Goal: Task Accomplishment & Management: Manage account settings

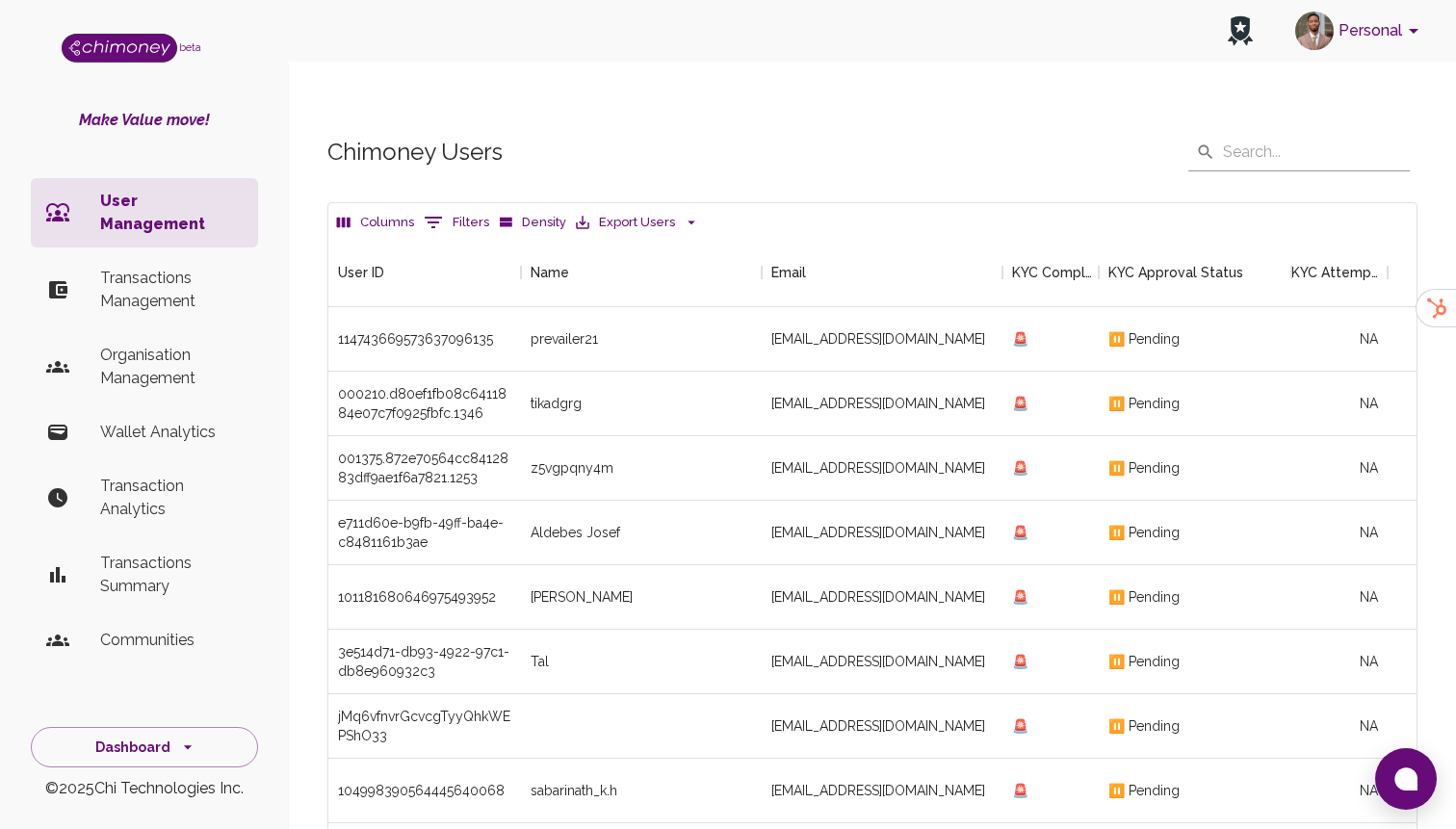
scroll to position [715, 1089]
click at [177, 277] on p "Transactions Management" at bounding box center [171, 289] width 143 height 46
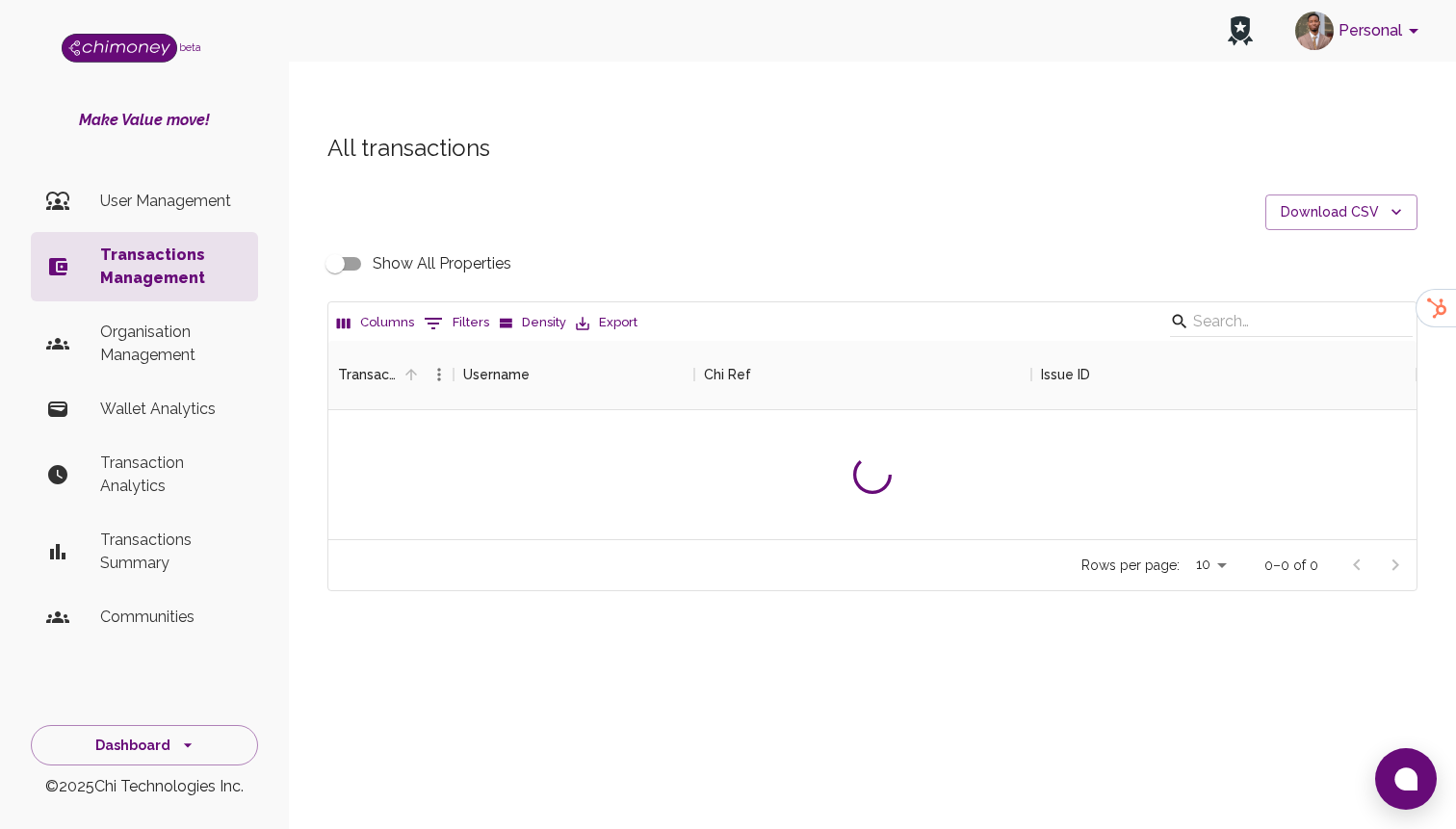
scroll to position [199, 1089]
click at [458, 308] on button "0 Filters" at bounding box center [457, 323] width 75 height 31
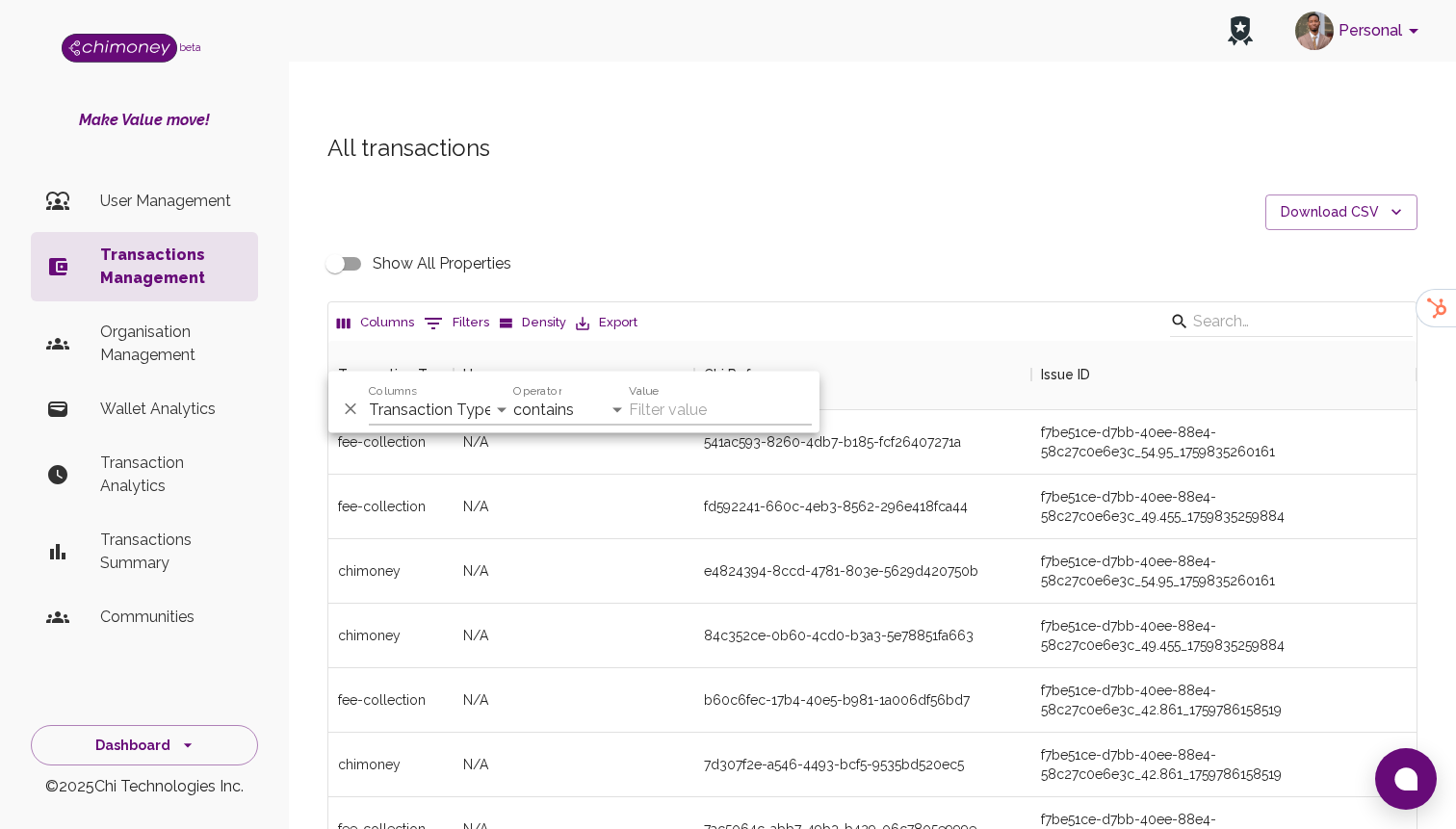
scroll to position [715, 1089]
click at [451, 424] on select "Transaction Type Username Chi Ref Issue ID Value Amount Currency Fee ($) FX Rat…" at bounding box center [441, 410] width 145 height 31
click at [439, 406] on select "Transaction Type Username Chi Ref Issue ID Value Amount Currency Fee ($) FX Rat…" at bounding box center [441, 410] width 145 height 31
select select "email"
click at [369, 395] on select "Transaction Type Username Chi Ref Issue ID Value Amount Currency Fee ($) FX Rat…" at bounding box center [441, 410] width 145 height 31
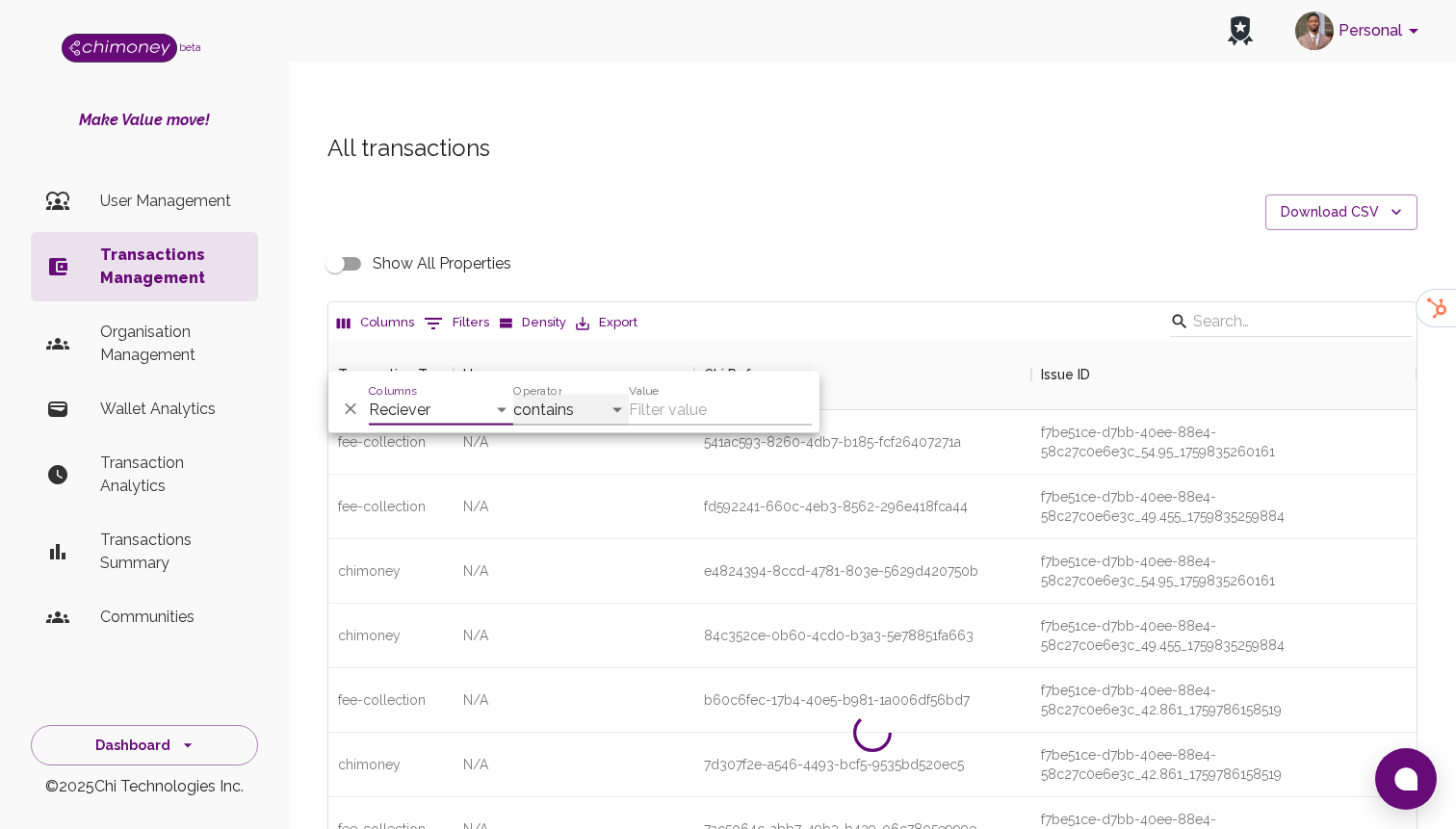
click at [579, 414] on select "contains equals starts with ends with is empty is not empty is any of" at bounding box center [571, 410] width 115 height 31
select select "equals"
click at [514, 395] on select "contains equals starts with ends with is empty is not empty is any of" at bounding box center [571, 410] width 115 height 31
click at [687, 412] on input "Value" at bounding box center [721, 410] width 183 height 31
paste input "[EMAIL_ADDRESS][DOMAIN_NAME]"
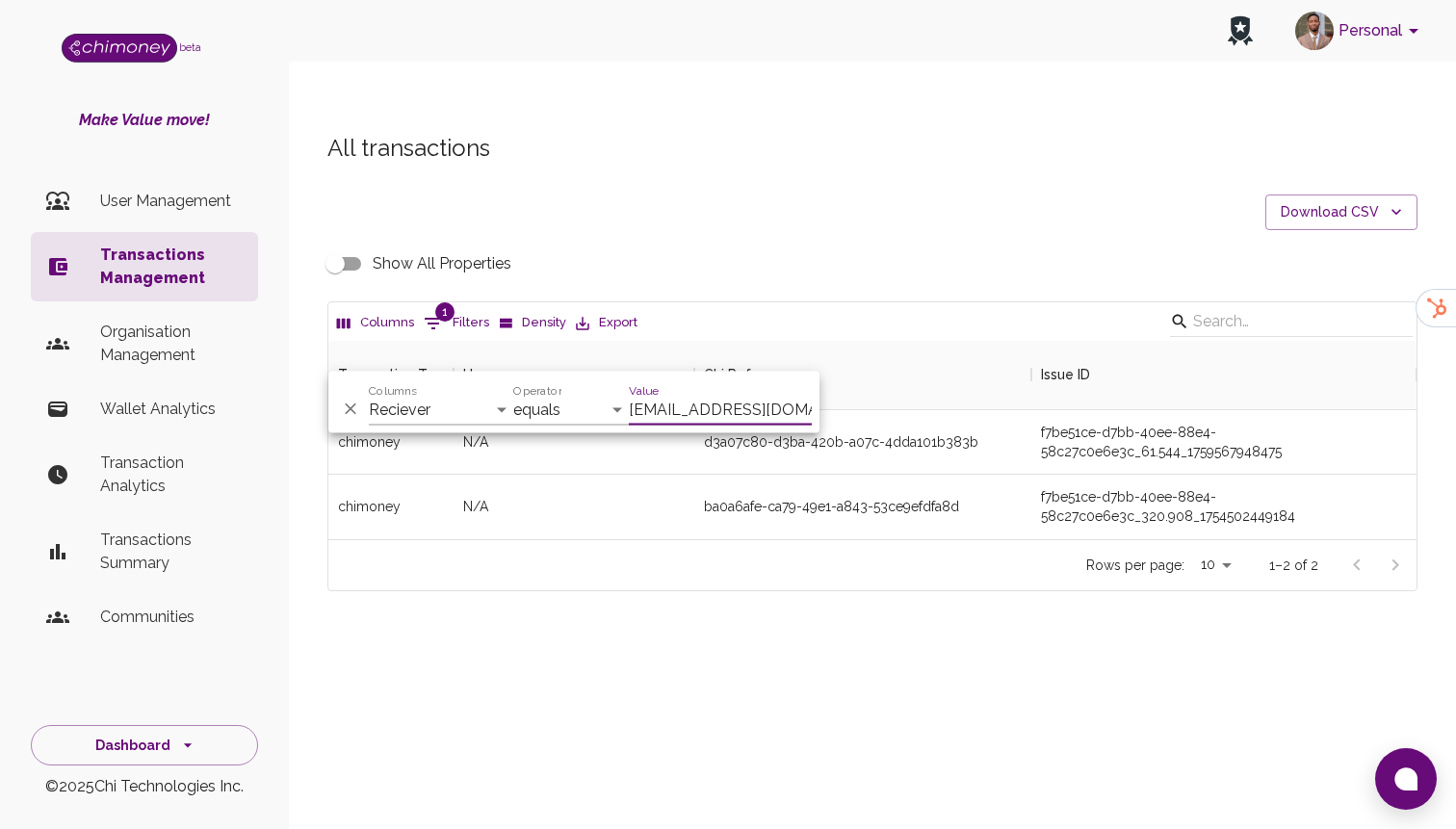
scroll to position [199, 1089]
type input "[EMAIL_ADDRESS][DOMAIN_NAME]"
click at [800, 246] on div "Show All Properties" at bounding box center [873, 264] width 1091 height 36
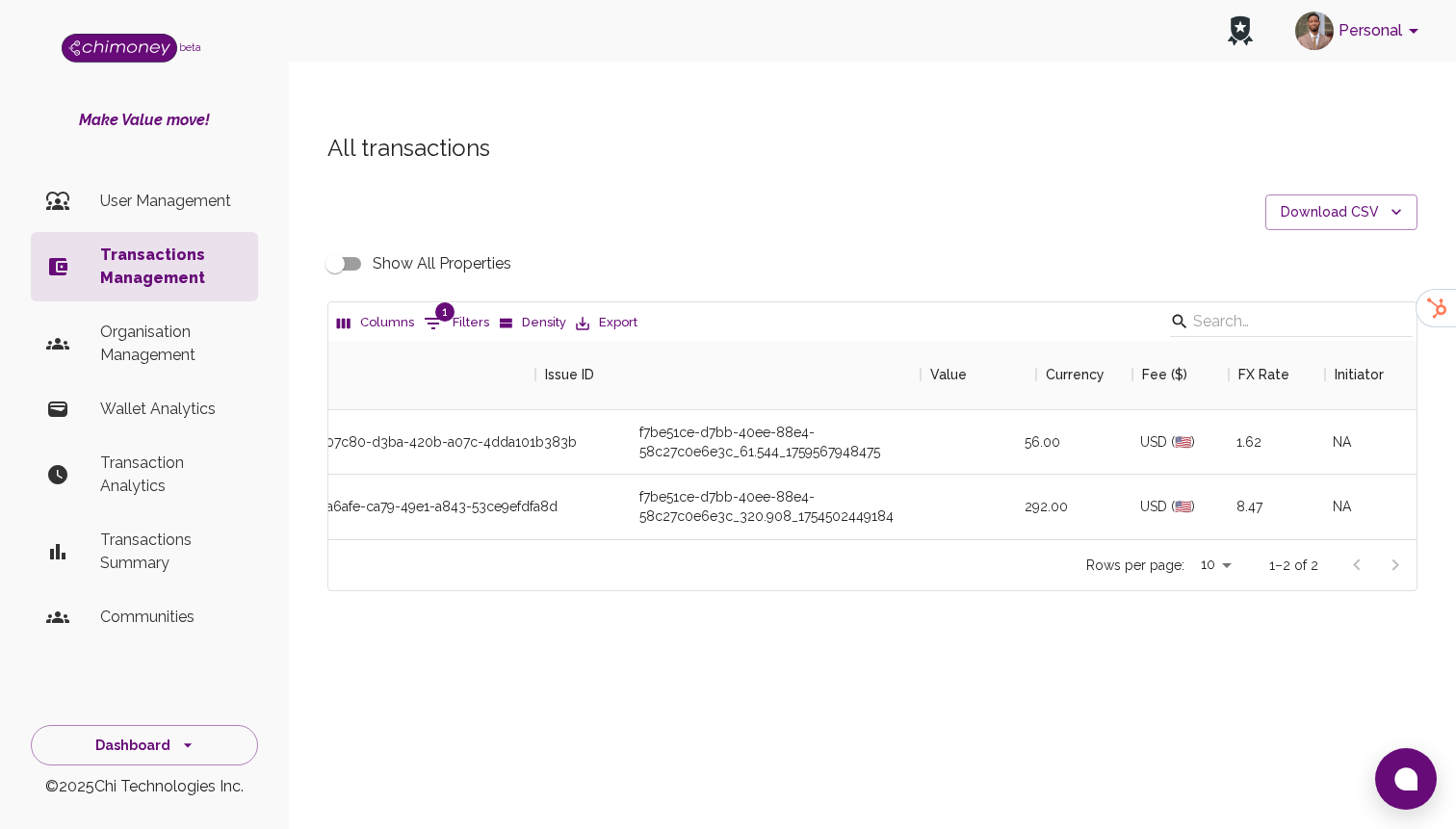
scroll to position [0, 0]
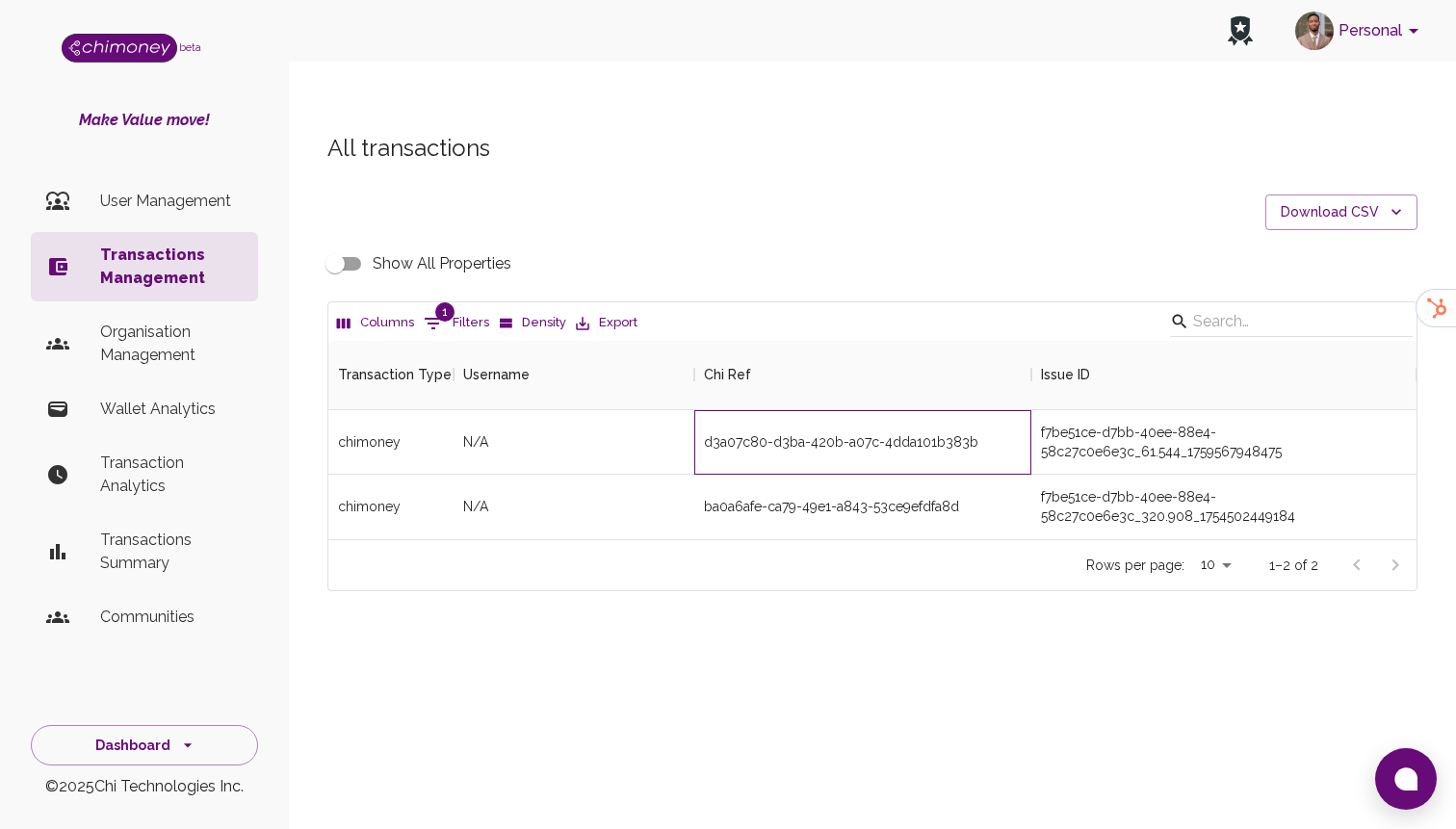
click at [777, 432] on div "d3a07c80-d3ba-420b-a07c-4dda101b383b" at bounding box center [841, 442] width 275 height 20
copy div "d3a07c80-d3ba-420b-a07c-4dda101b383b"
click at [182, 206] on p "User Management" at bounding box center [171, 201] width 143 height 23
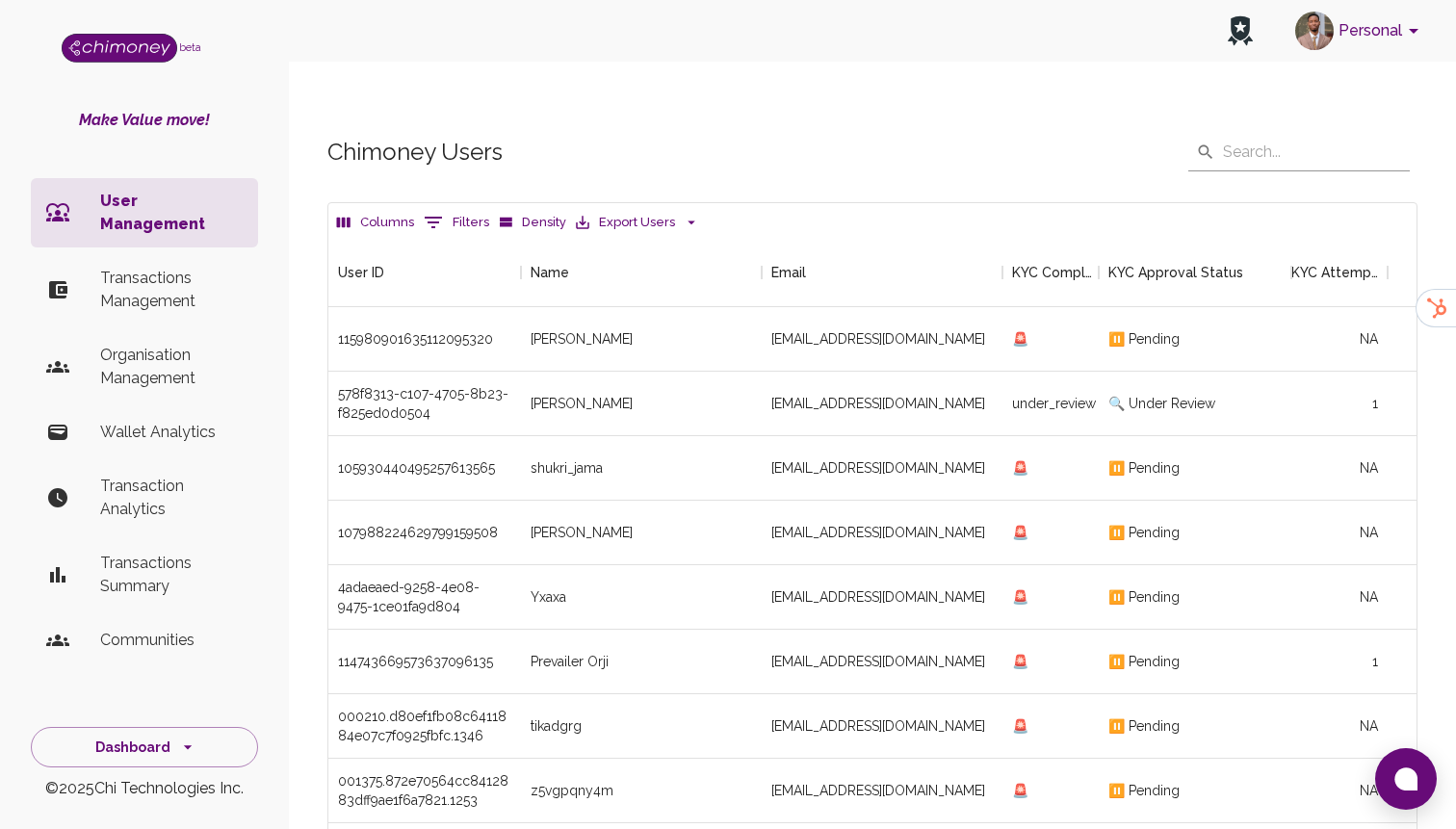
scroll to position [715, 1089]
click at [455, 207] on button "0 Filters" at bounding box center [457, 222] width 75 height 31
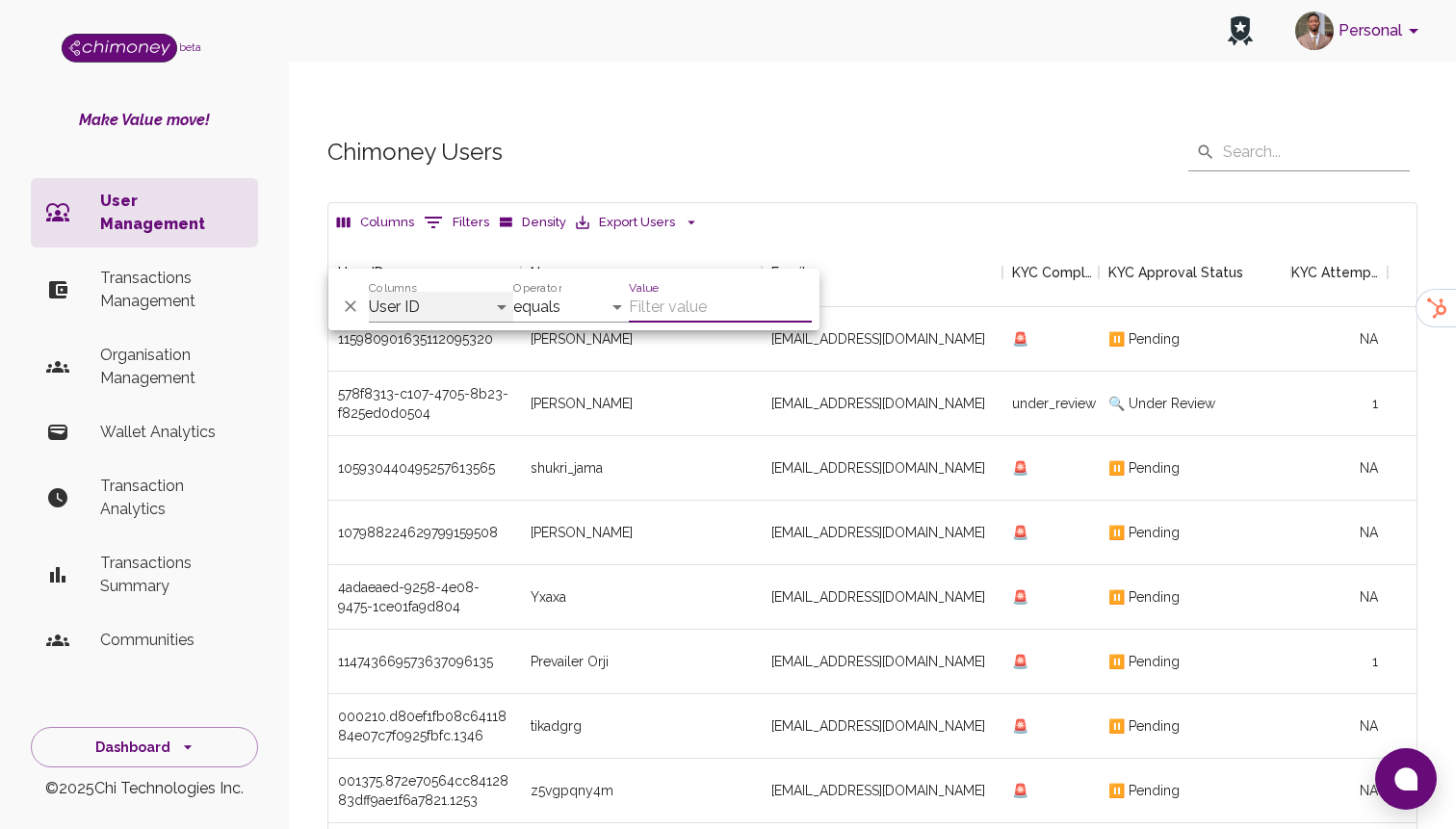
click at [455, 309] on select "User ID Name Email KYC Completed KYC Approval Status KYC Attempts Join date Upd…" at bounding box center [441, 306] width 145 height 31
click at [340, 312] on button "Delete" at bounding box center [349, 305] width 29 height 29
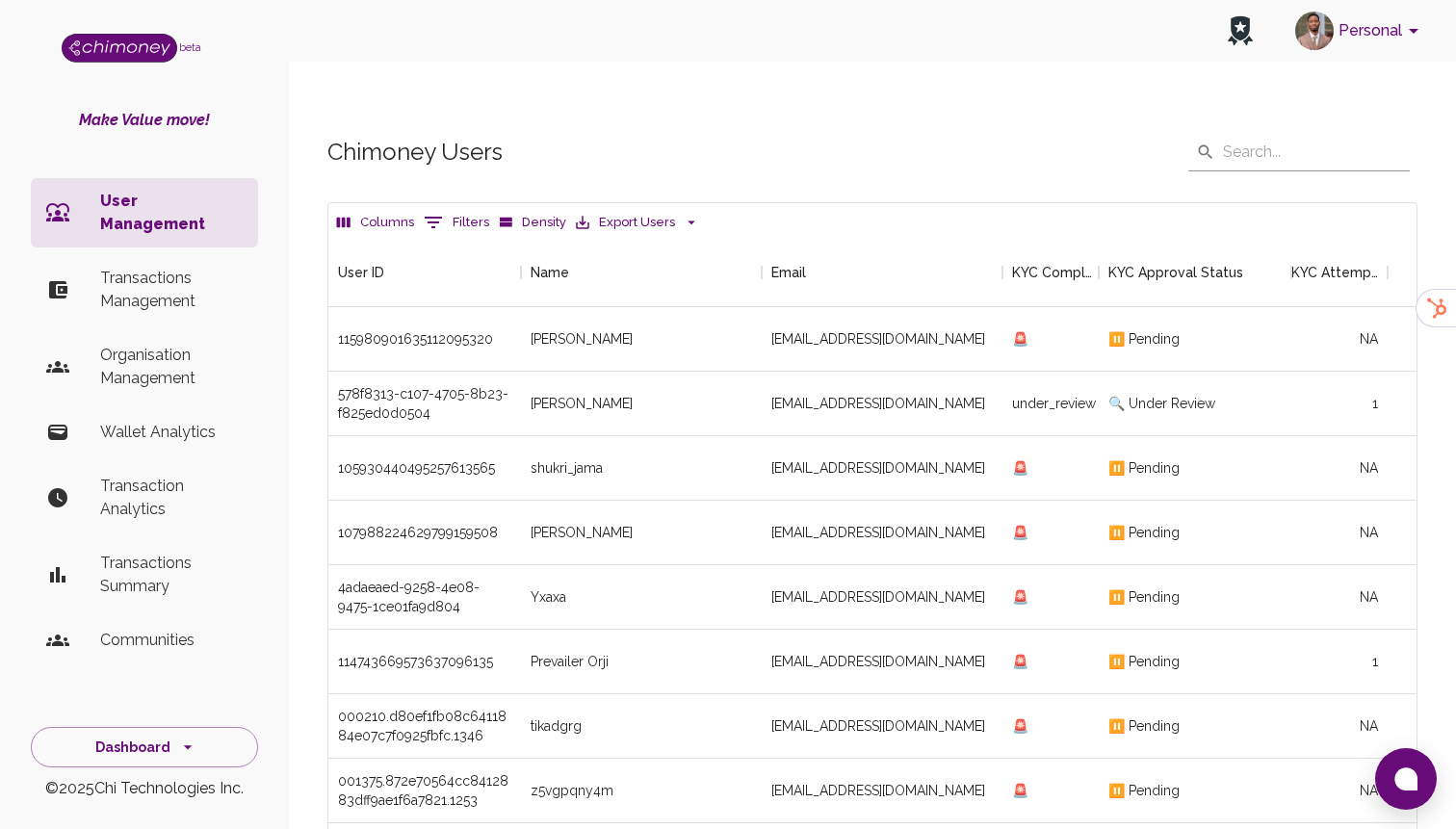
click at [159, 201] on p "User Management" at bounding box center [171, 213] width 143 height 46
click at [442, 211] on icon "Show filters" at bounding box center [433, 222] width 23 height 23
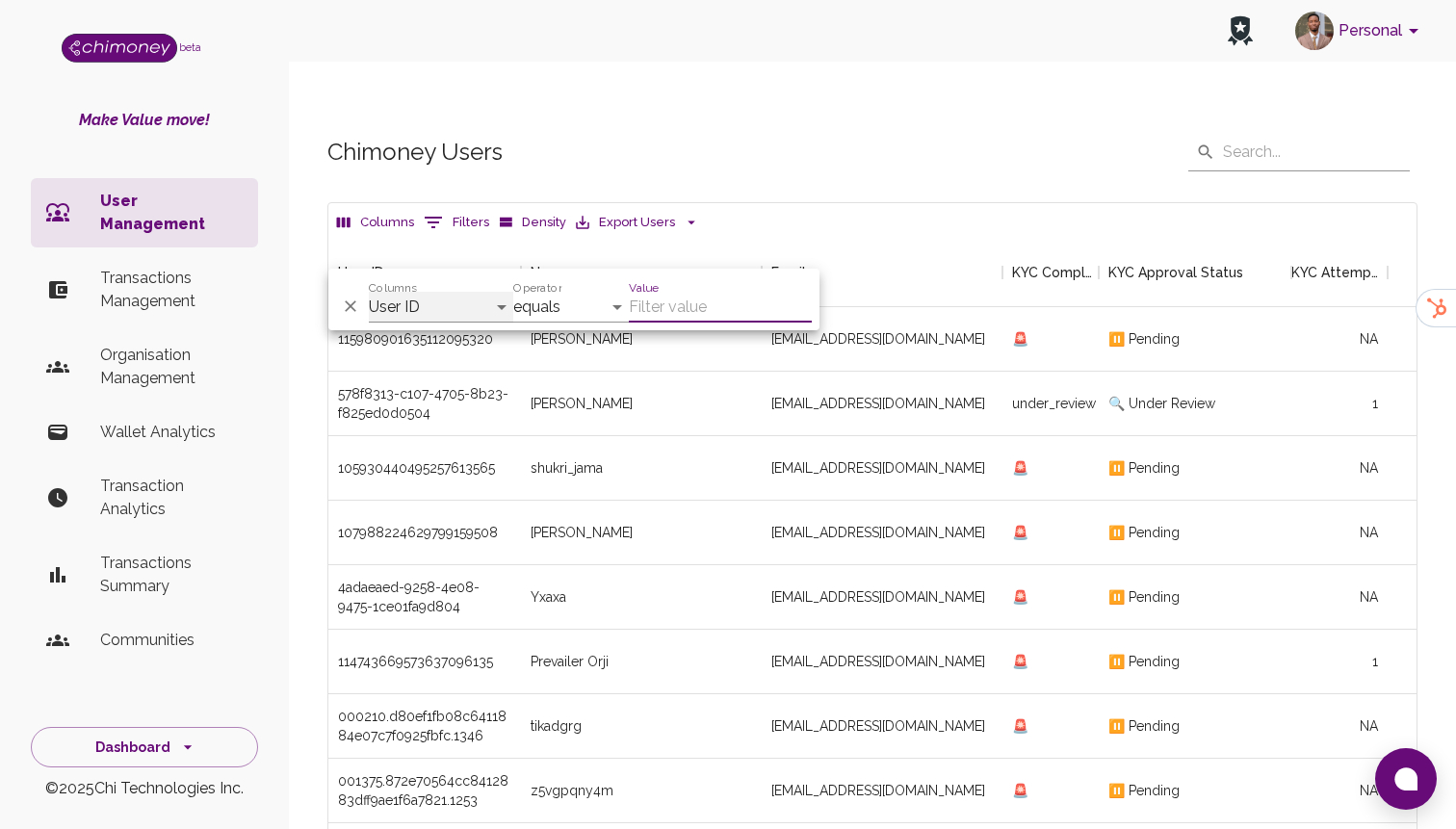
click at [427, 296] on select "User ID Name Email KYC Completed KYC Approval Status KYC Attempts Join date Upd…" at bounding box center [441, 306] width 145 height 31
select select "email"
click at [369, 291] on select "User ID Name Email KYC Completed KYC Approval Status KYC Attempts Join date Upd…" at bounding box center [441, 306] width 145 height 31
click at [578, 309] on select "contains equals starts with is any of" at bounding box center [571, 306] width 115 height 31
click at [672, 312] on input "Value" at bounding box center [721, 306] width 183 height 31
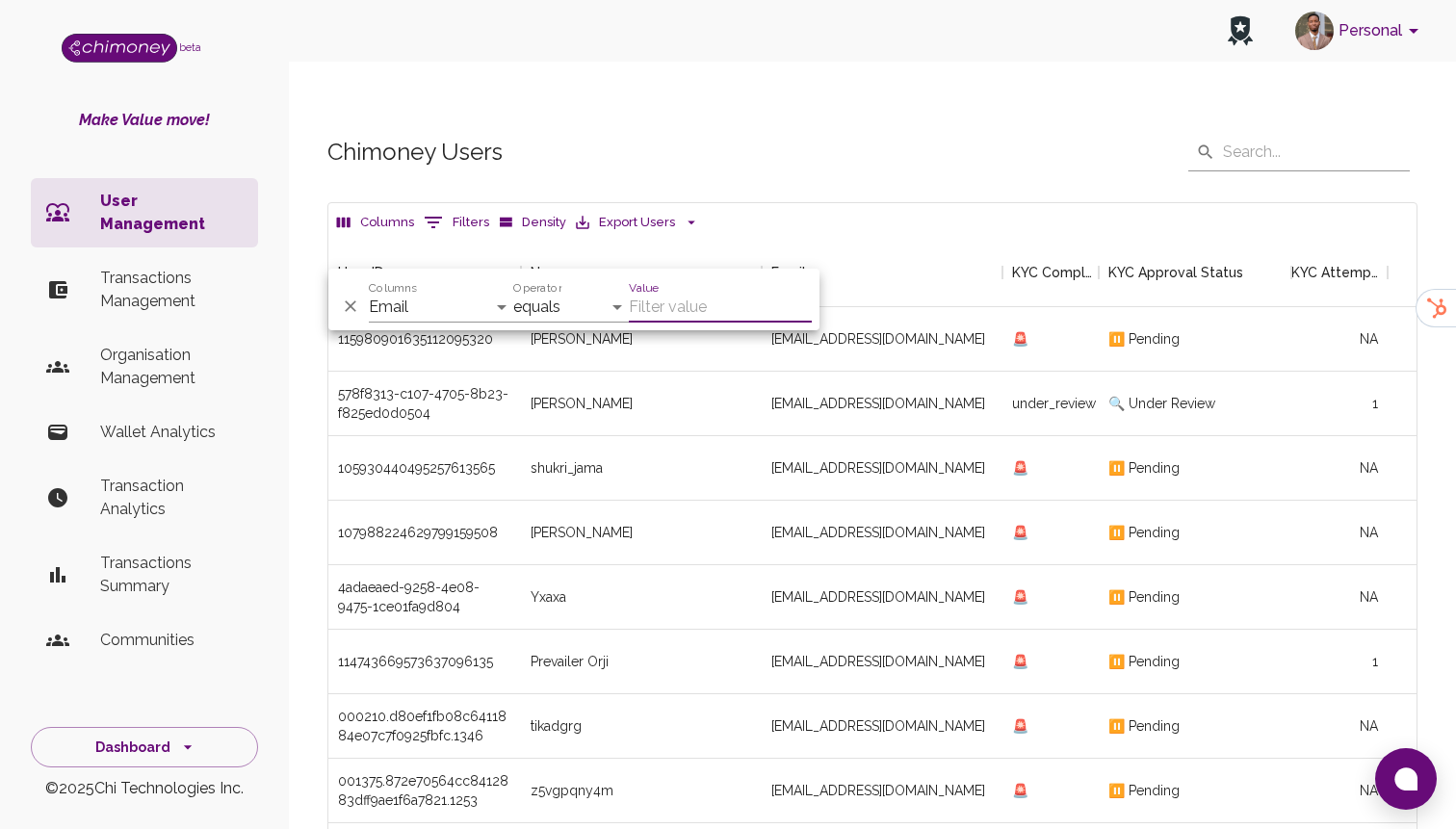
paste input "[EMAIL_ADDRESS][DOMAIN_NAME]"
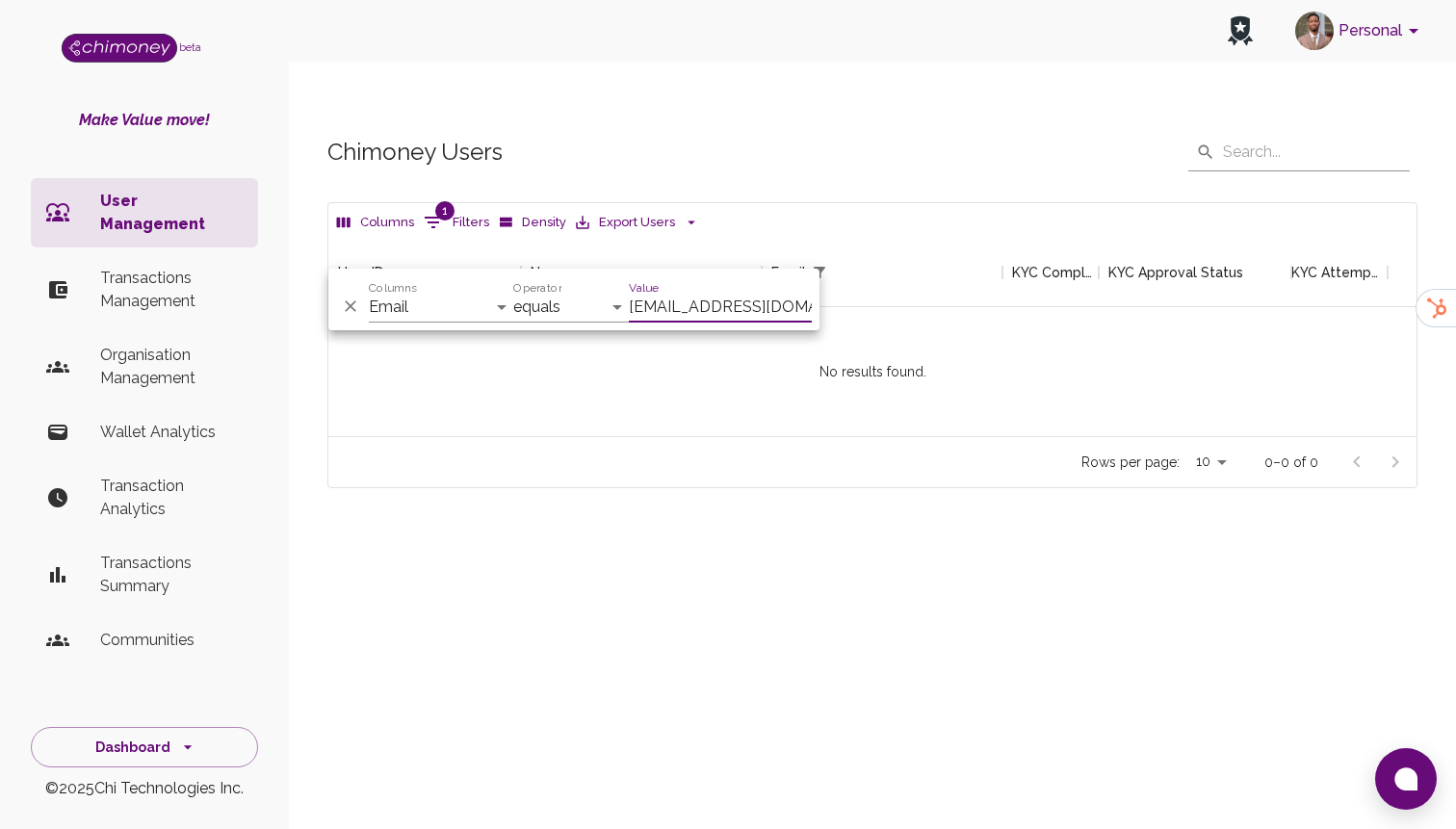
click at [652, 315] on input "[EMAIL_ADDRESS][DOMAIN_NAME]" at bounding box center [721, 306] width 183 height 31
type input "[EMAIL_ADDRESS][DOMAIN_NAME]"
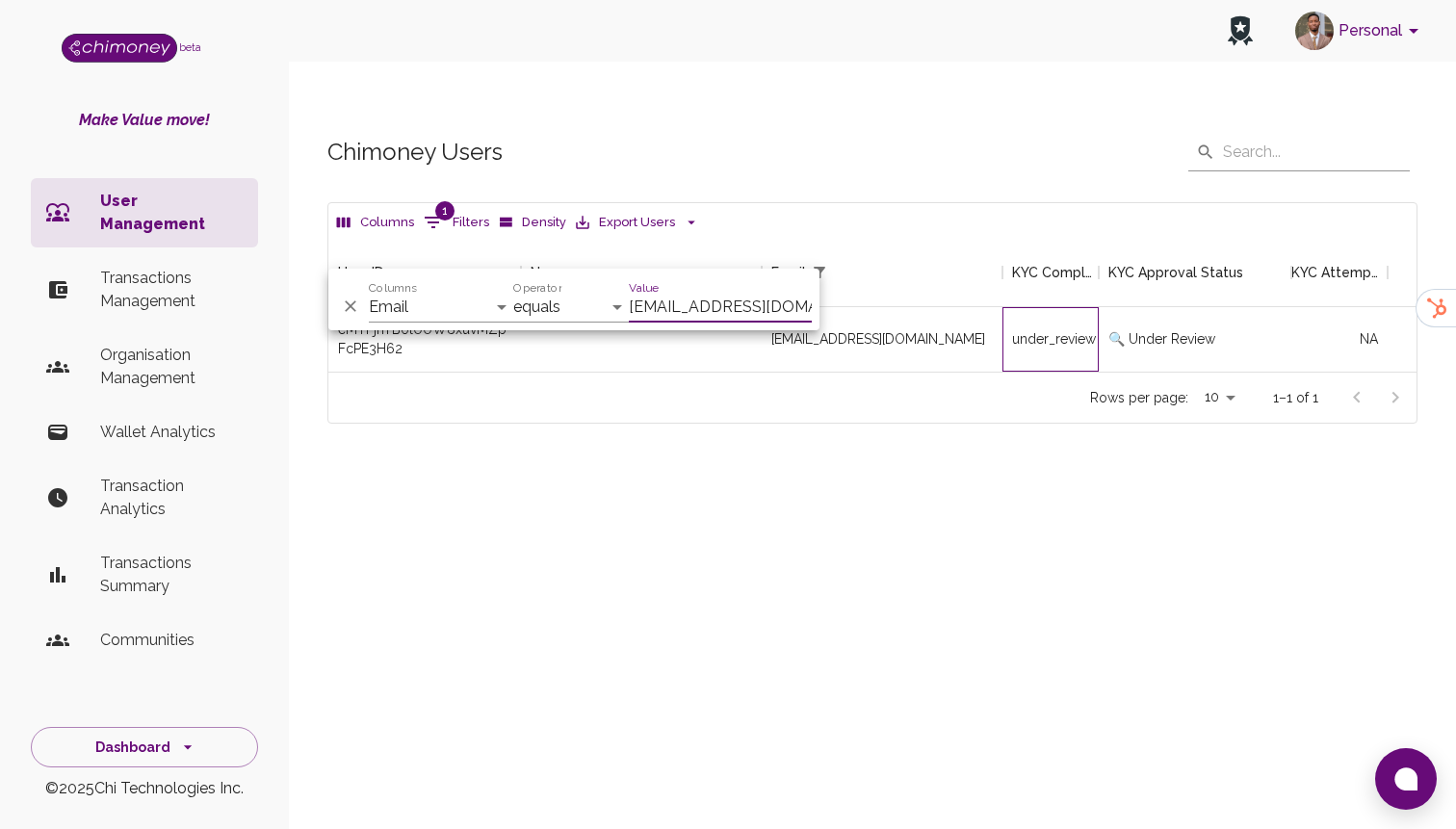
click at [1055, 307] on div "under_review" at bounding box center [1051, 340] width 96 height 65
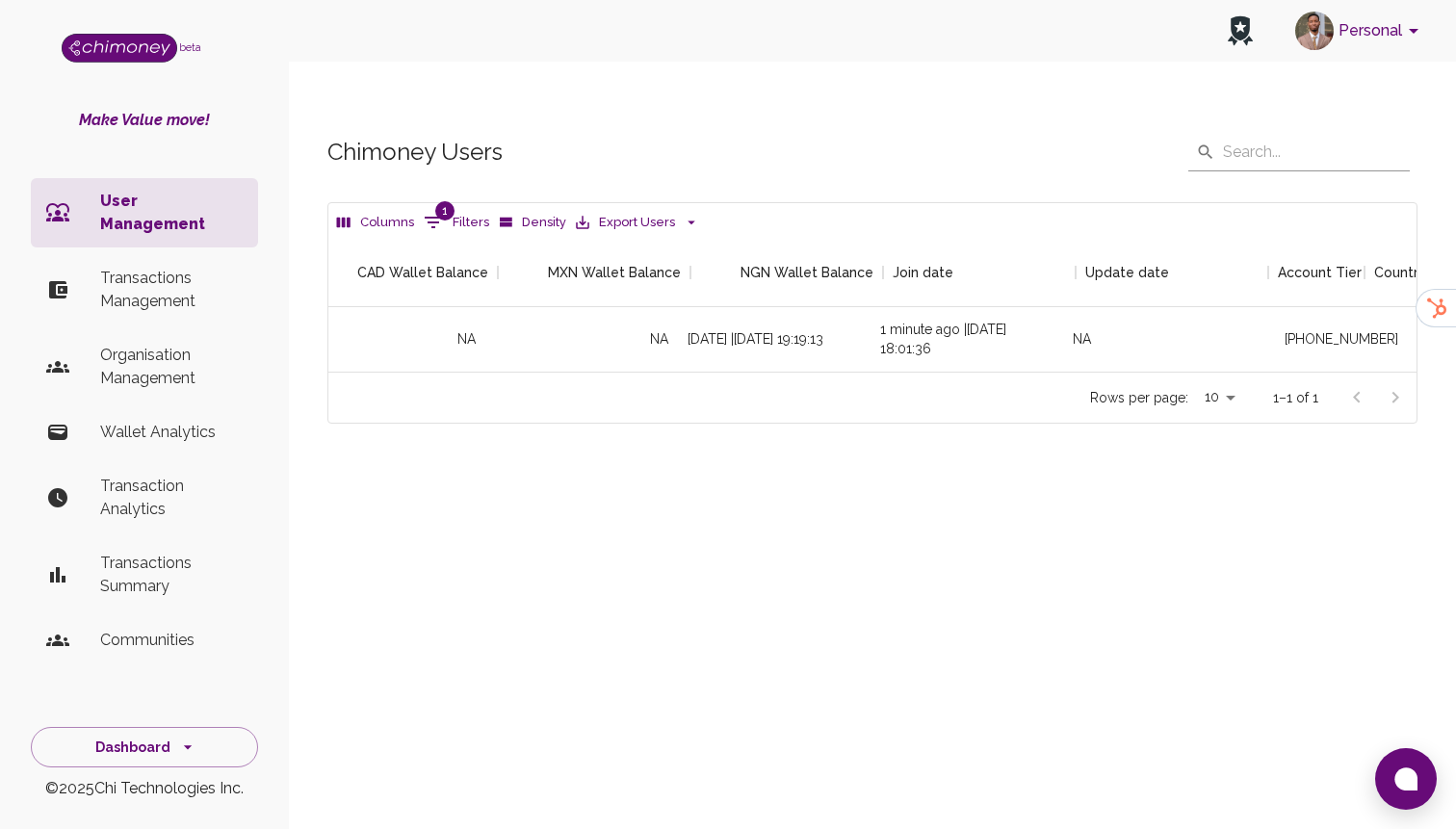
scroll to position [0, 2153]
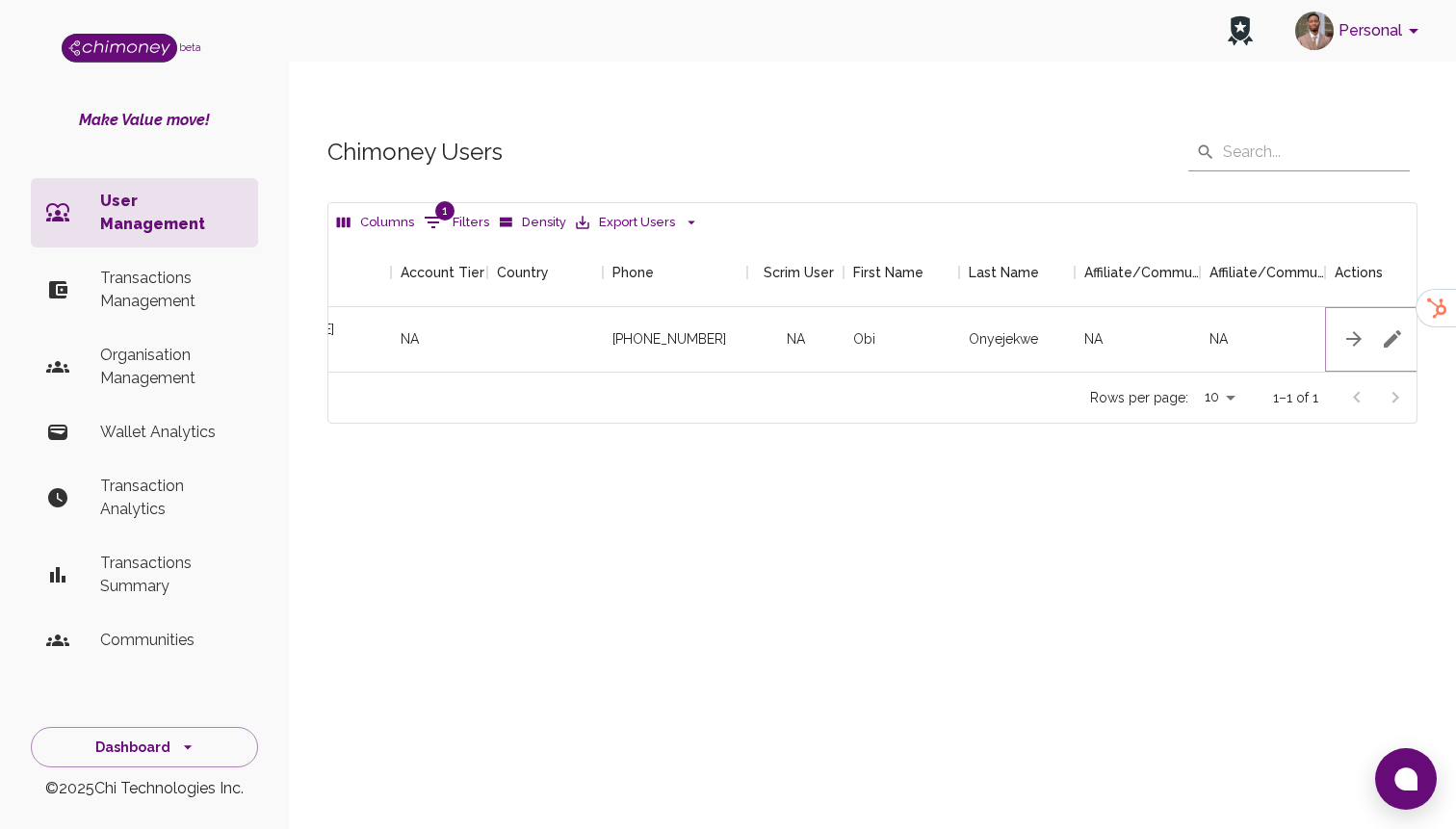
click at [1391, 328] on icon "button" at bounding box center [1392, 339] width 23 height 23
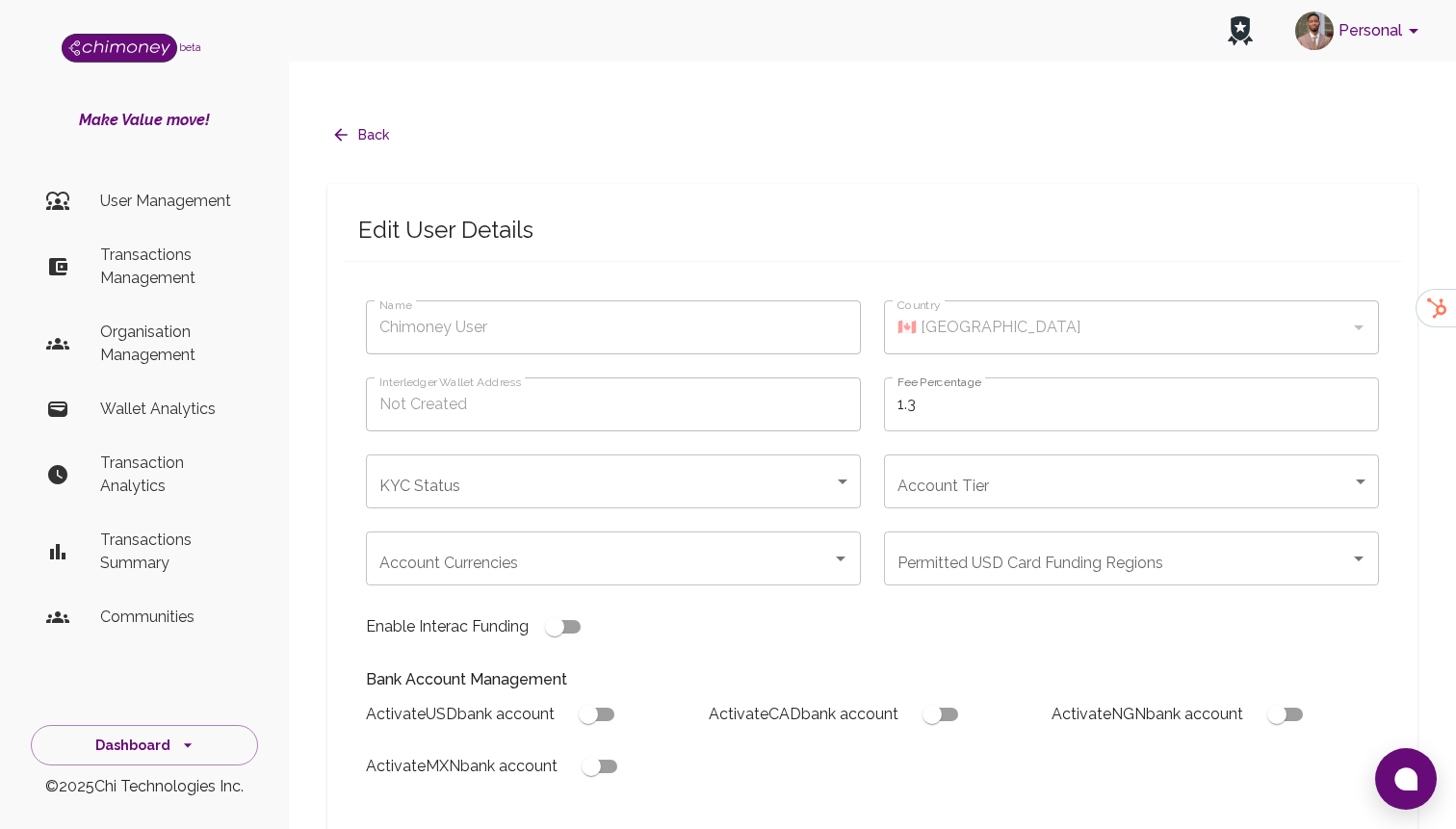
type input "Obi Onyejekwe"
type input "under_review"
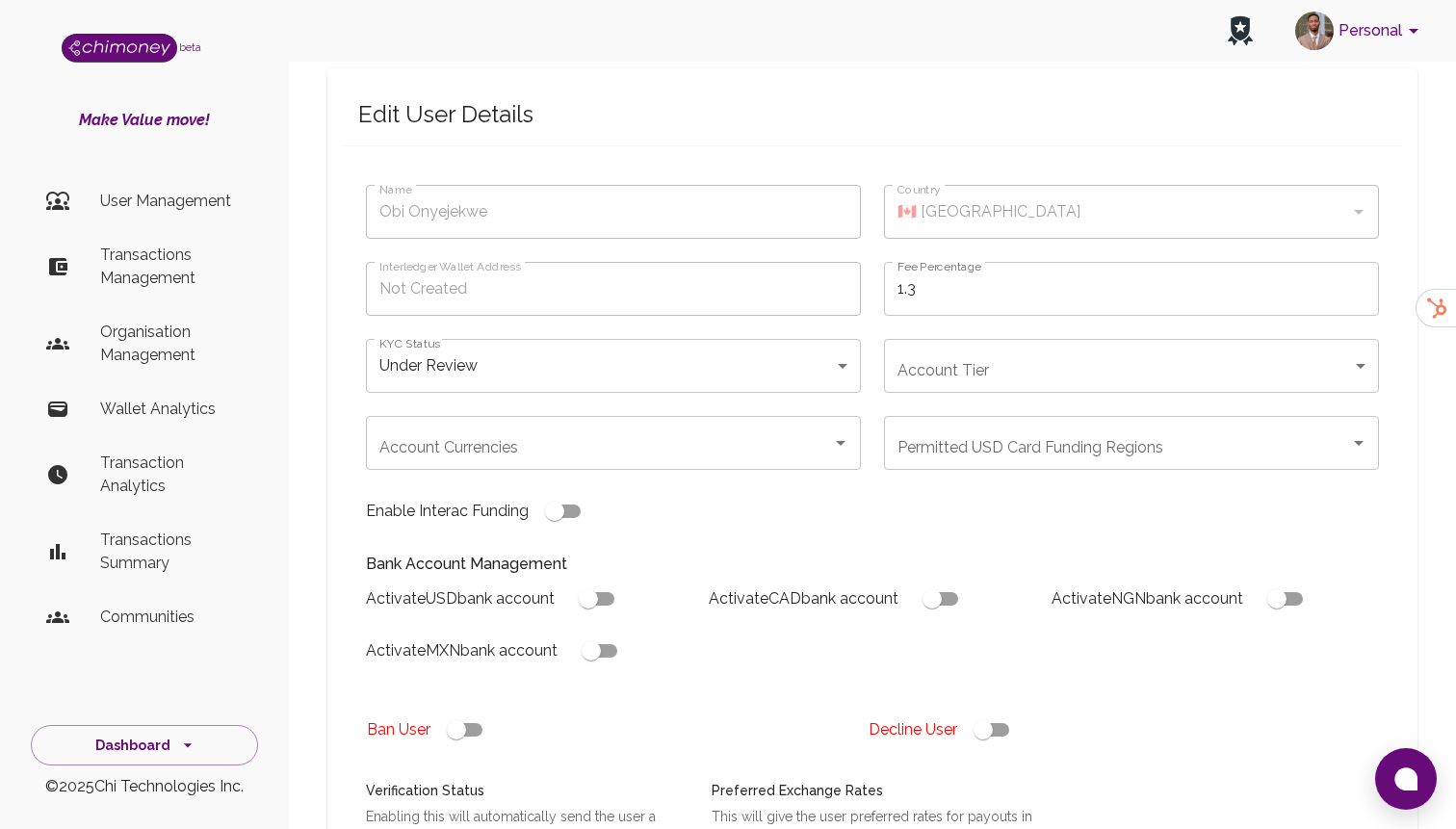
scroll to position [152, 0]
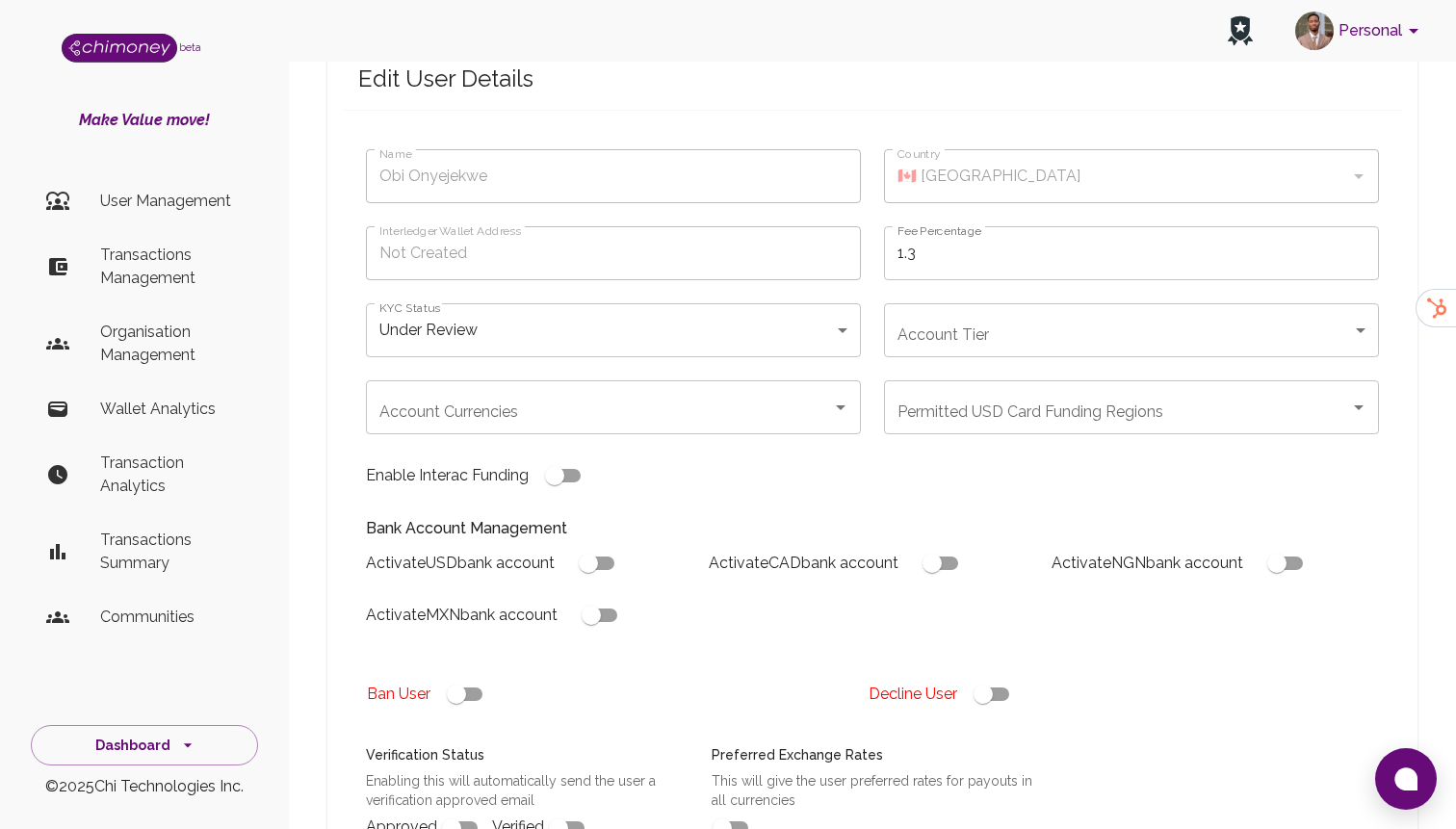
click at [564, 434] on div "Enable Interac Funding" at bounding box center [601, 464] width 518 height 60
click at [577, 389] on input "Account Currencies" at bounding box center [600, 407] width 449 height 36
click at [419, 420] on span "USD" at bounding box center [613, 420] width 495 height 34
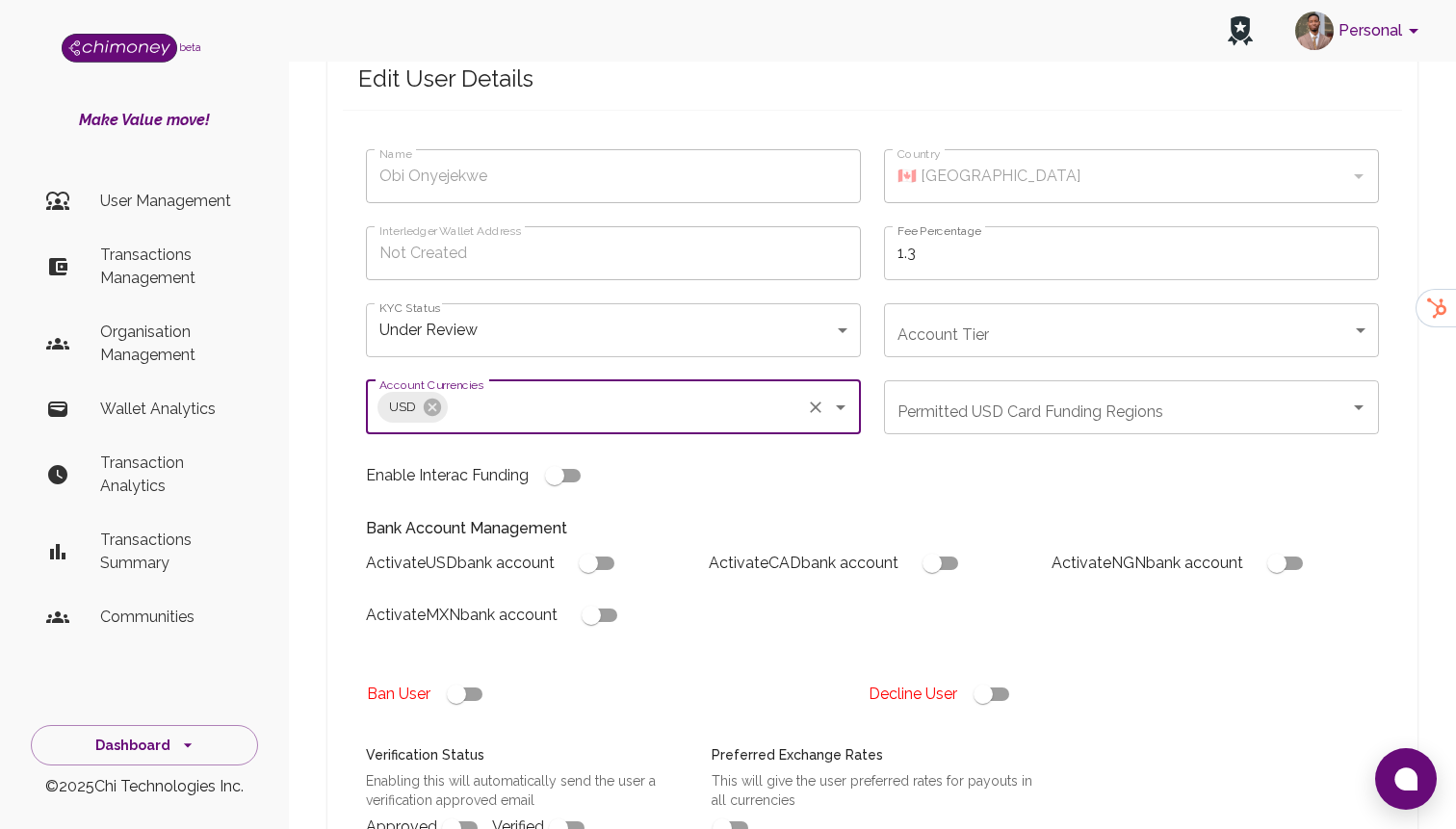
click at [478, 389] on input "Account Currencies" at bounding box center [624, 407] width 348 height 36
click at [415, 455] on span "CAD" at bounding box center [613, 455] width 495 height 34
click at [549, 393] on div "USD CAD Account Currencies" at bounding box center [613, 408] width 495 height 54
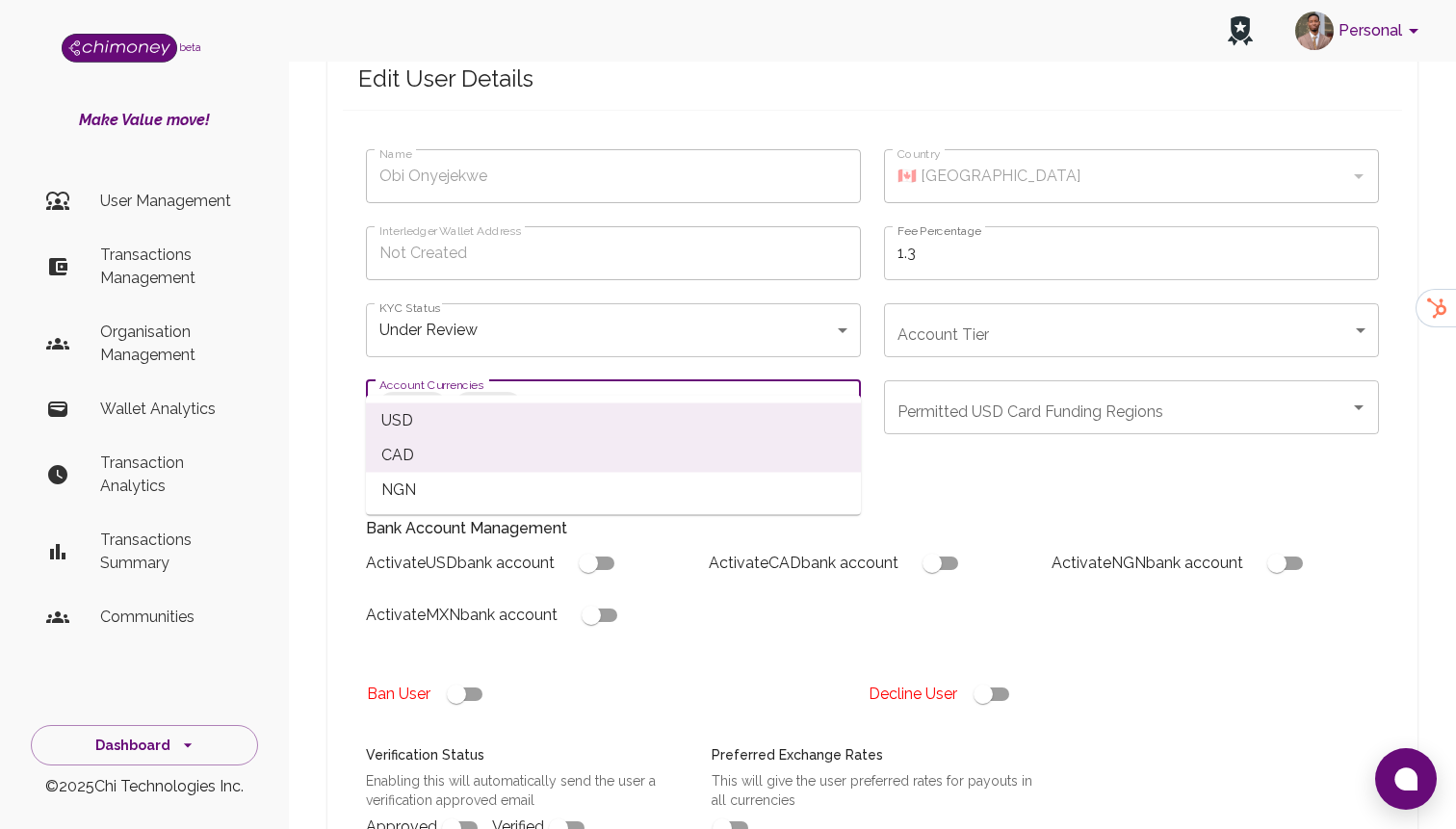
click at [437, 492] on span "NGN" at bounding box center [613, 489] width 495 height 34
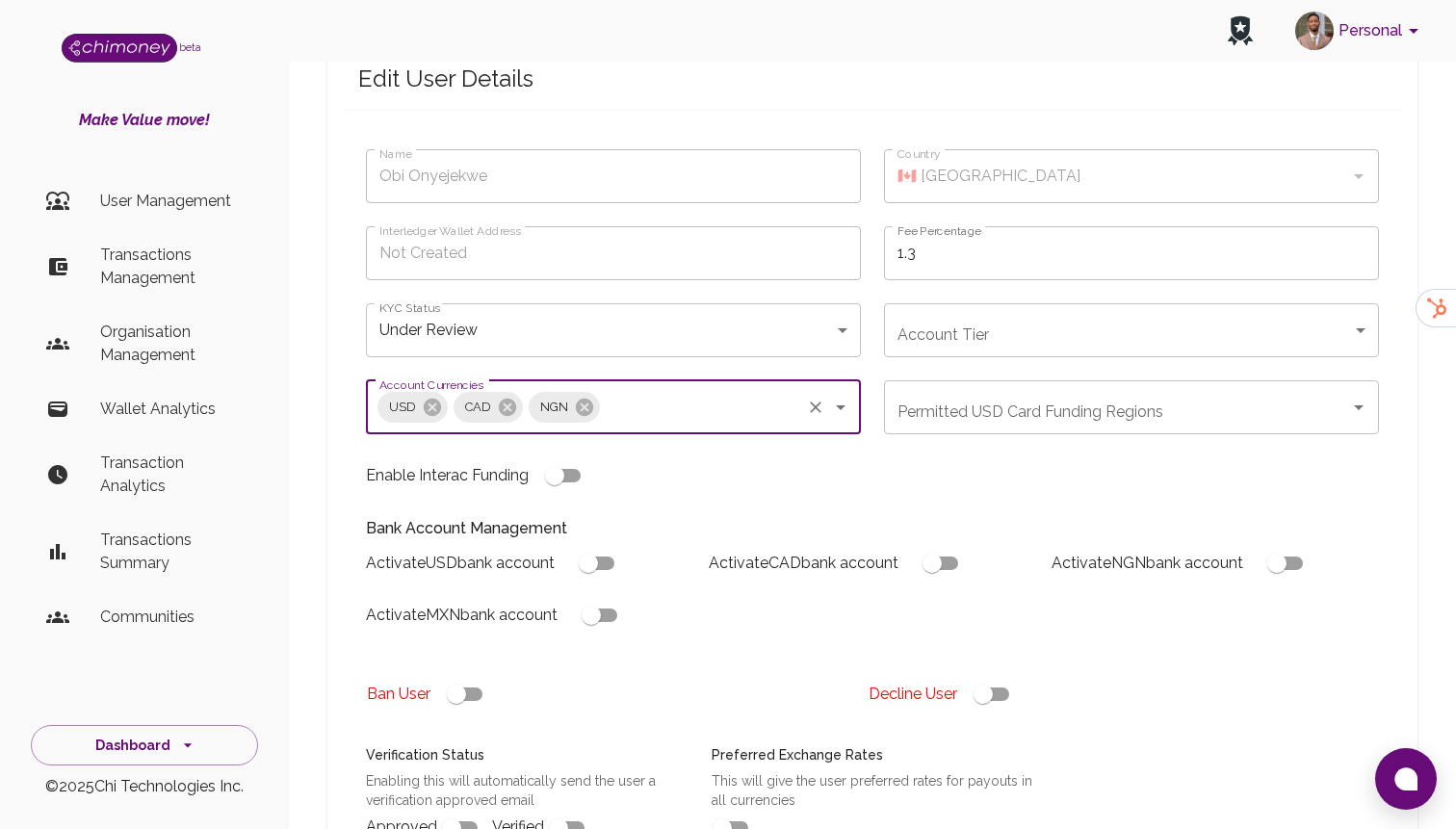
click at [968, 305] on body "Personal beta Make Value move! User Management Transactions Management Organisa…" at bounding box center [728, 629] width 1456 height 1562
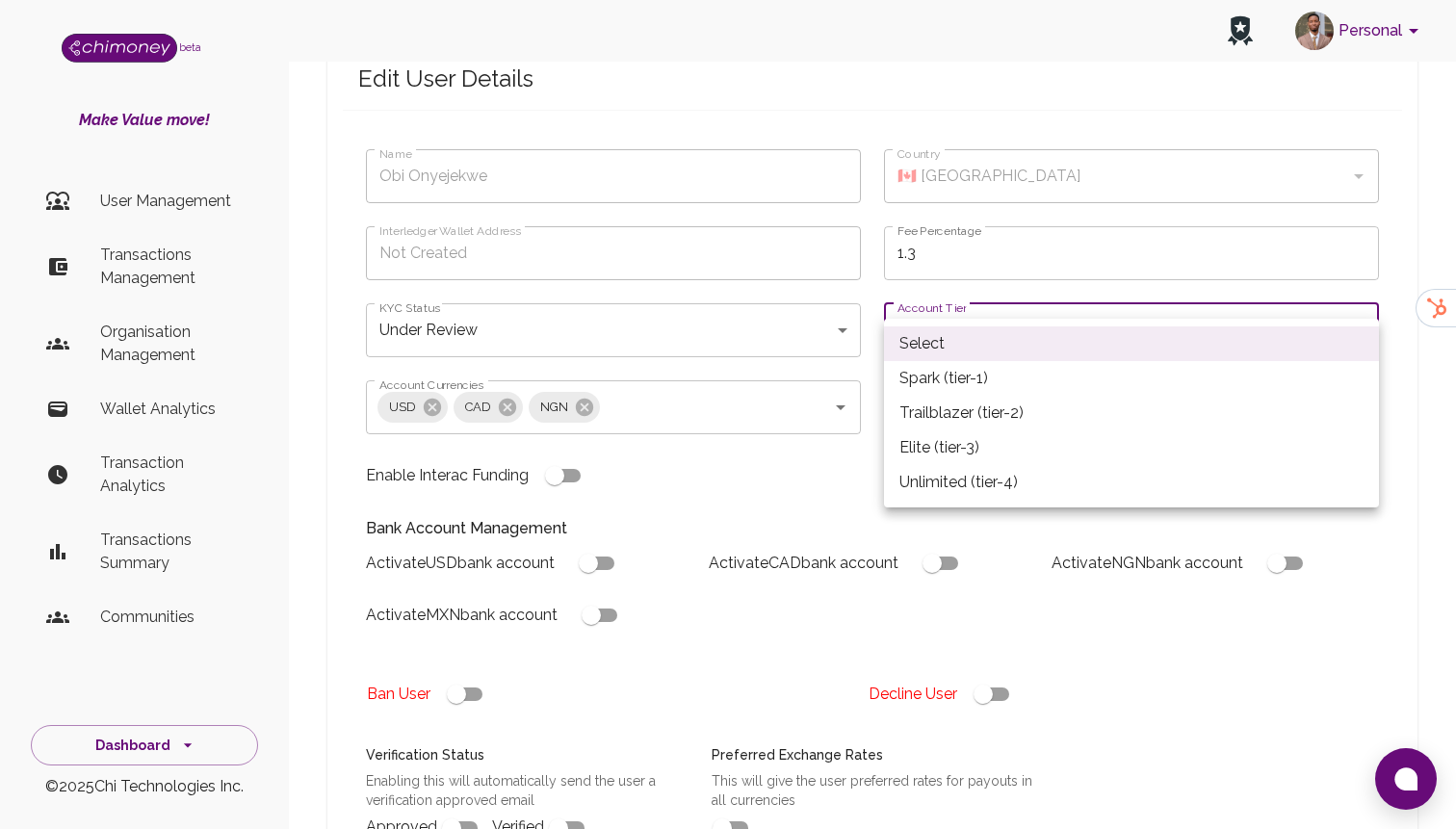
click at [923, 373] on li "Spark (tier-1)" at bounding box center [1131, 378] width 495 height 34
type input "tier-1"
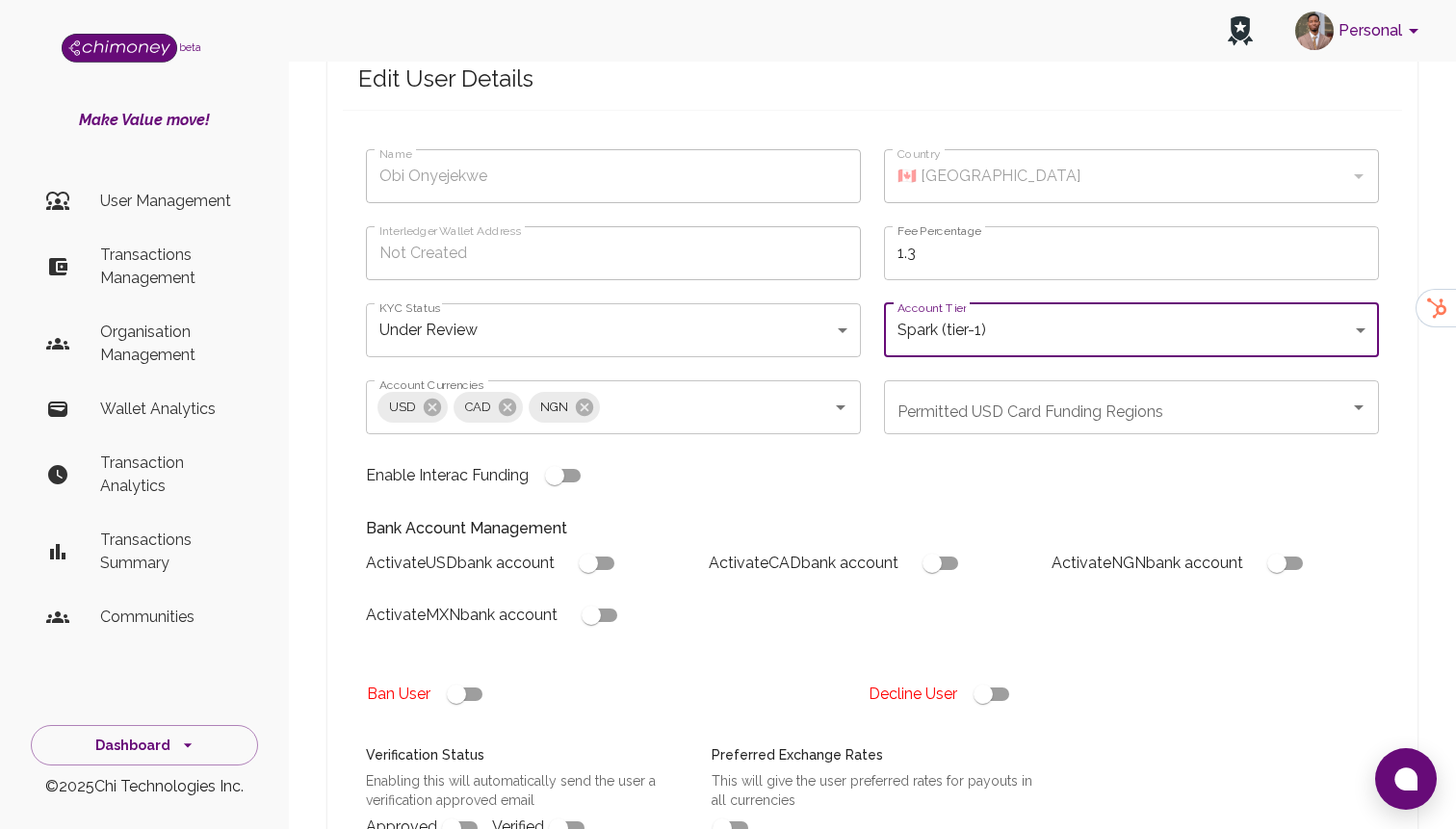
click at [683, 272] on body "Personal beta Make Value move! User Management Transactions Management Organisa…" at bounding box center [728, 629] width 1456 height 1562
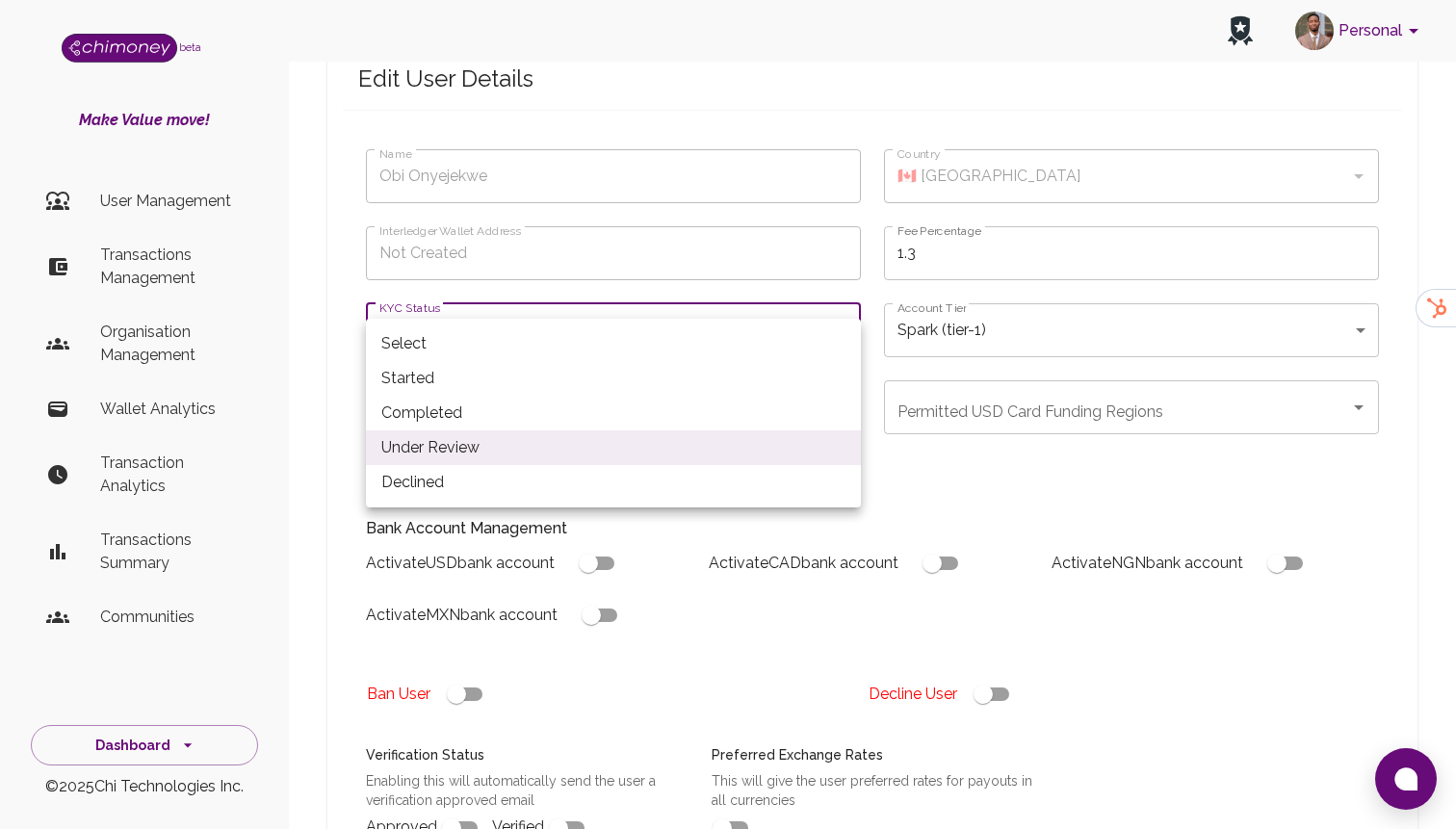
click at [411, 425] on li "Completed" at bounding box center [613, 413] width 495 height 34
type input "completed"
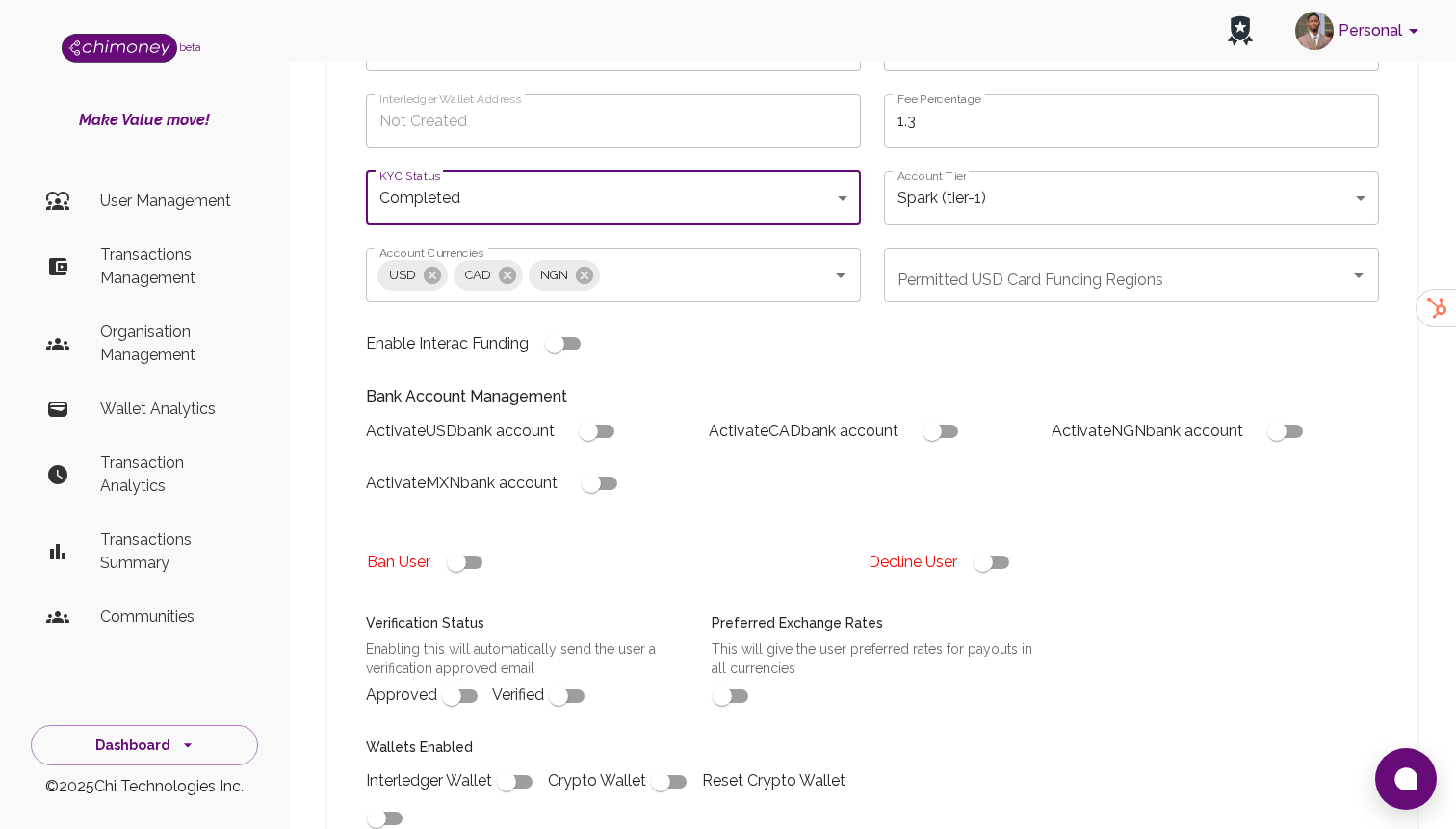
scroll to position [287, 0]
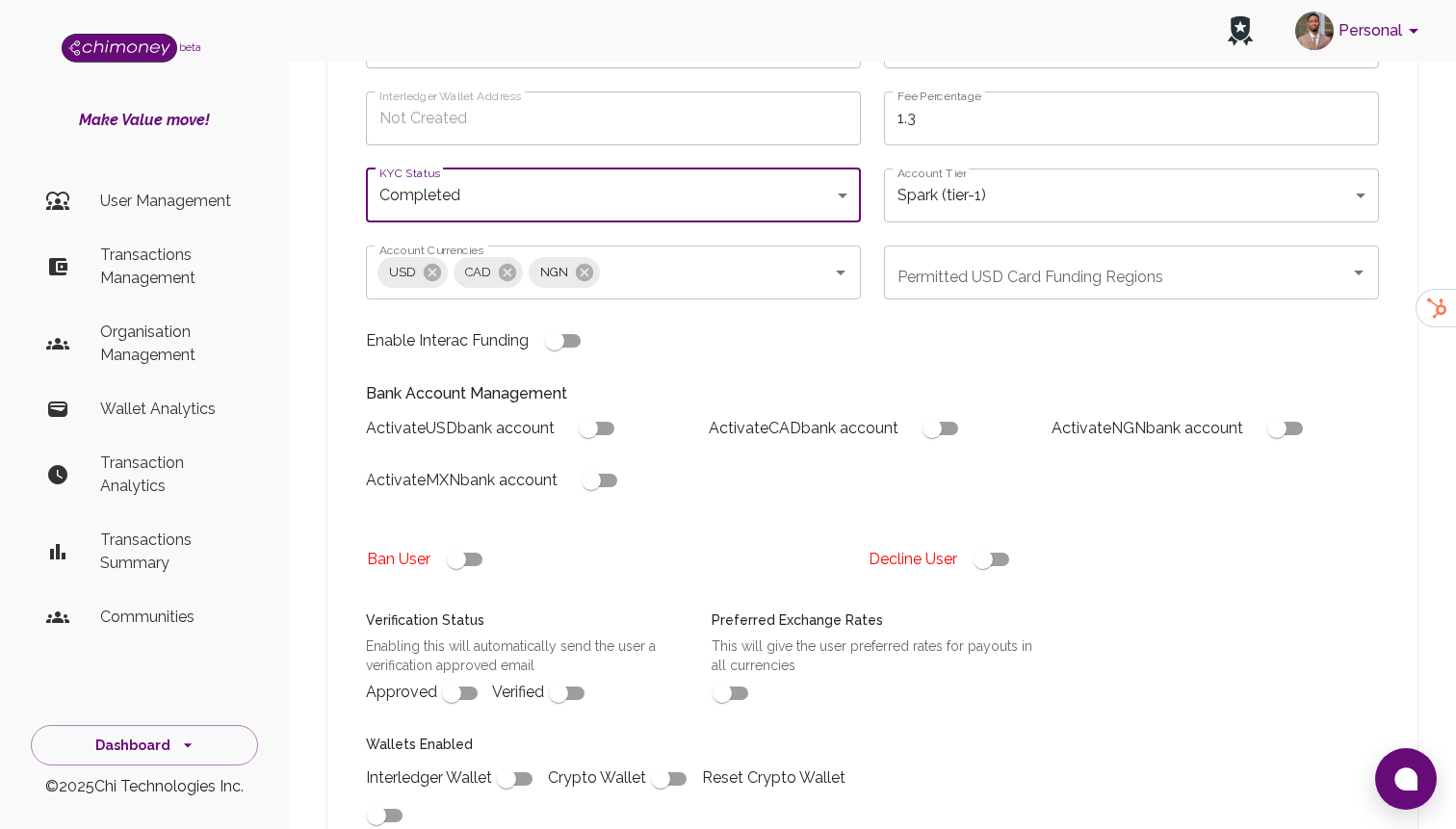
click at [463, 675] on input "checkbox" at bounding box center [452, 693] width 110 height 36
checkbox input "true"
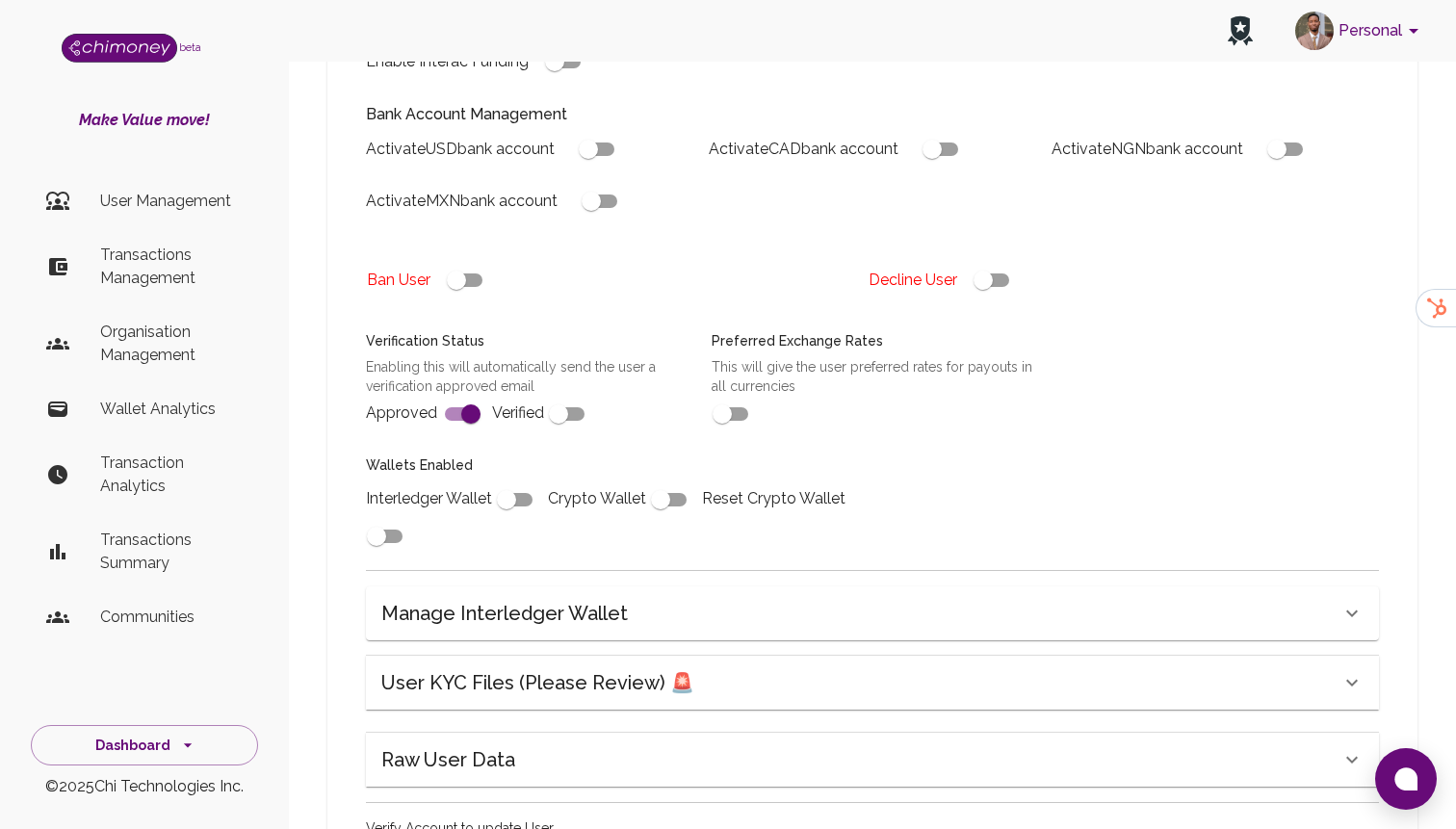
scroll to position [557, 0]
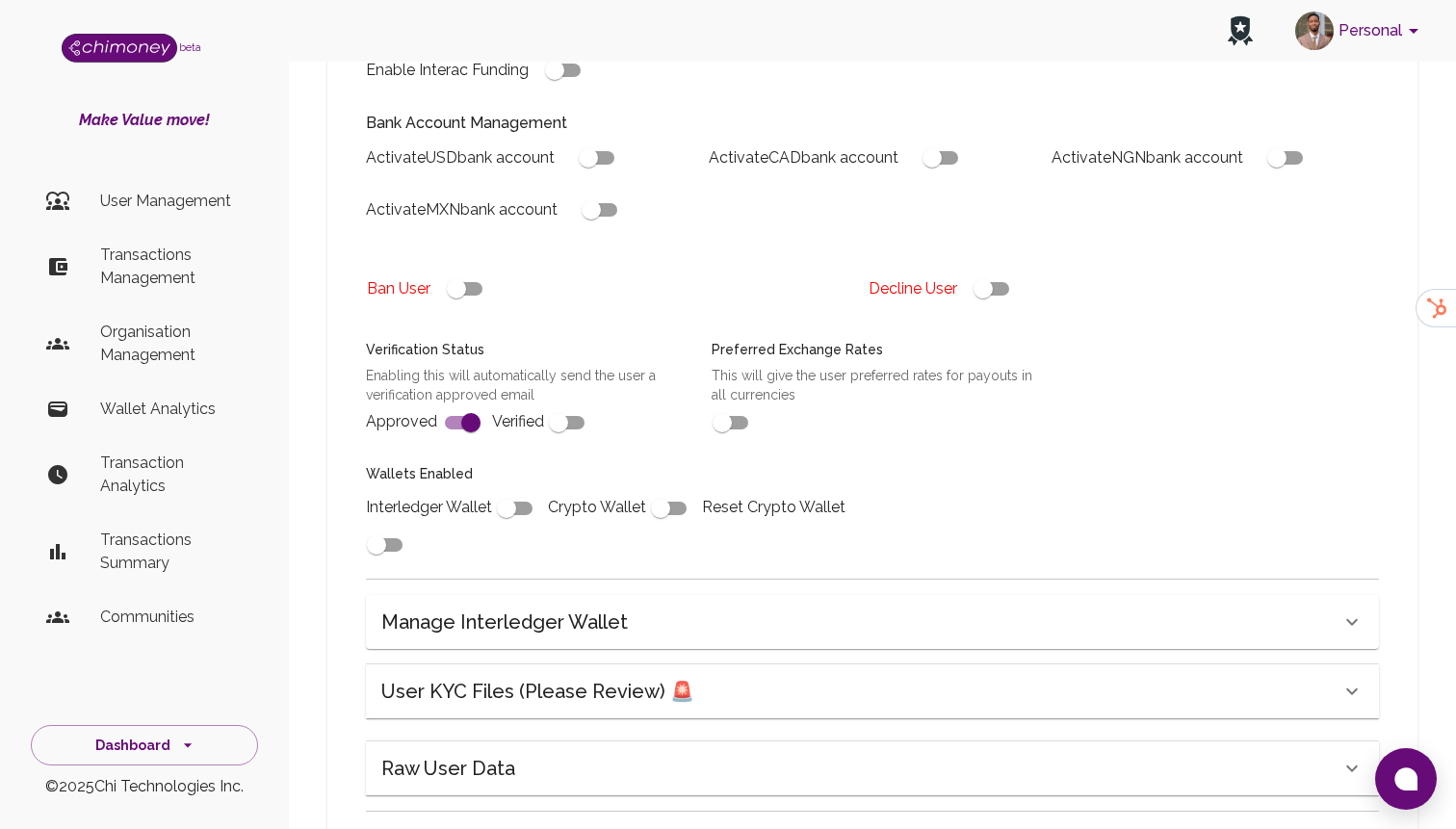
click at [556, 405] on input "checkbox" at bounding box center [559, 422] width 110 height 36
checkbox input "true"
click at [728, 405] on input "checkbox" at bounding box center [723, 422] width 110 height 36
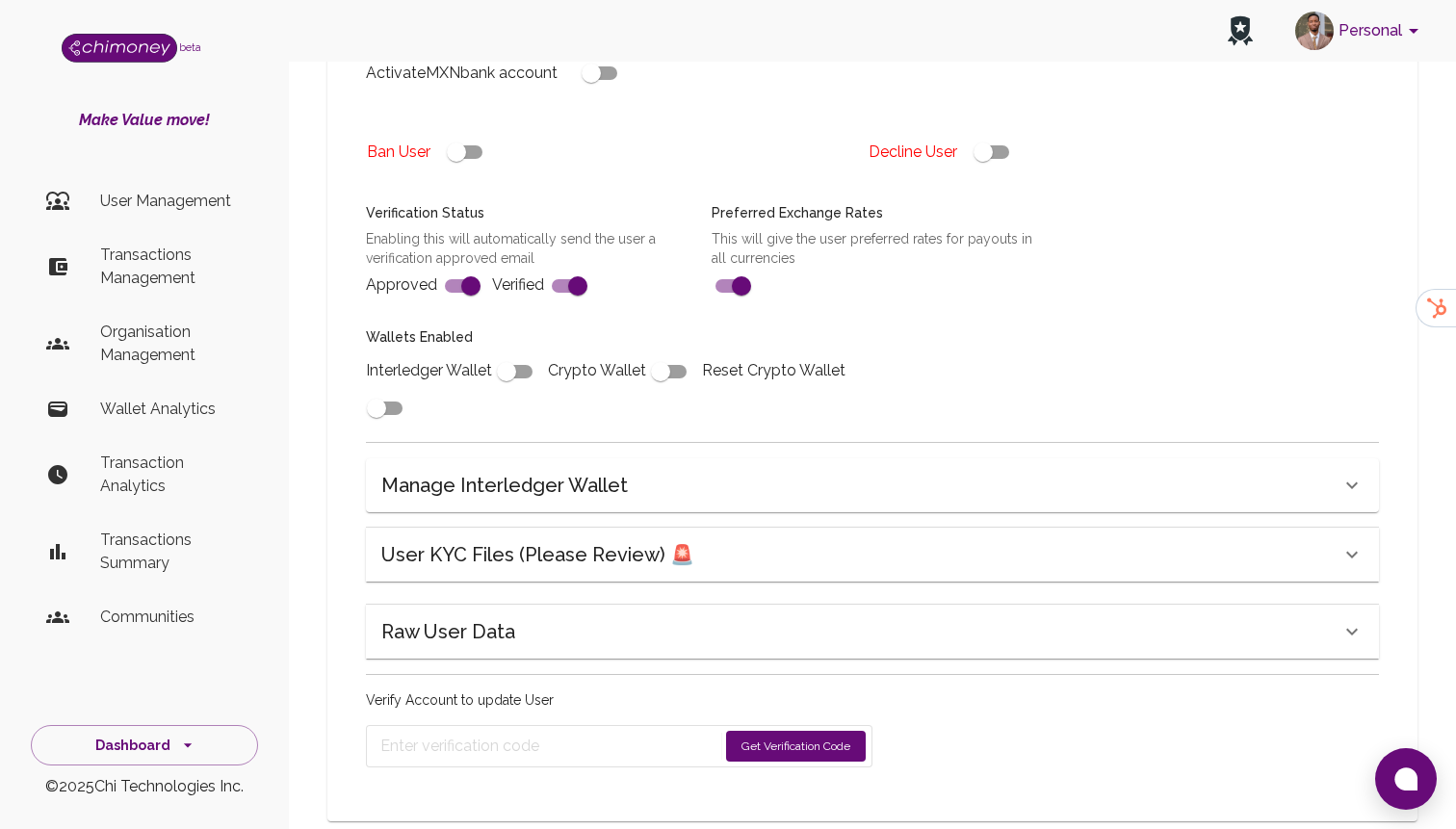
click at [746, 268] on input "checkbox" at bounding box center [742, 286] width 110 height 36
checkbox input "false"
click at [839, 732] on button "Get Verification Code" at bounding box center [796, 746] width 140 height 31
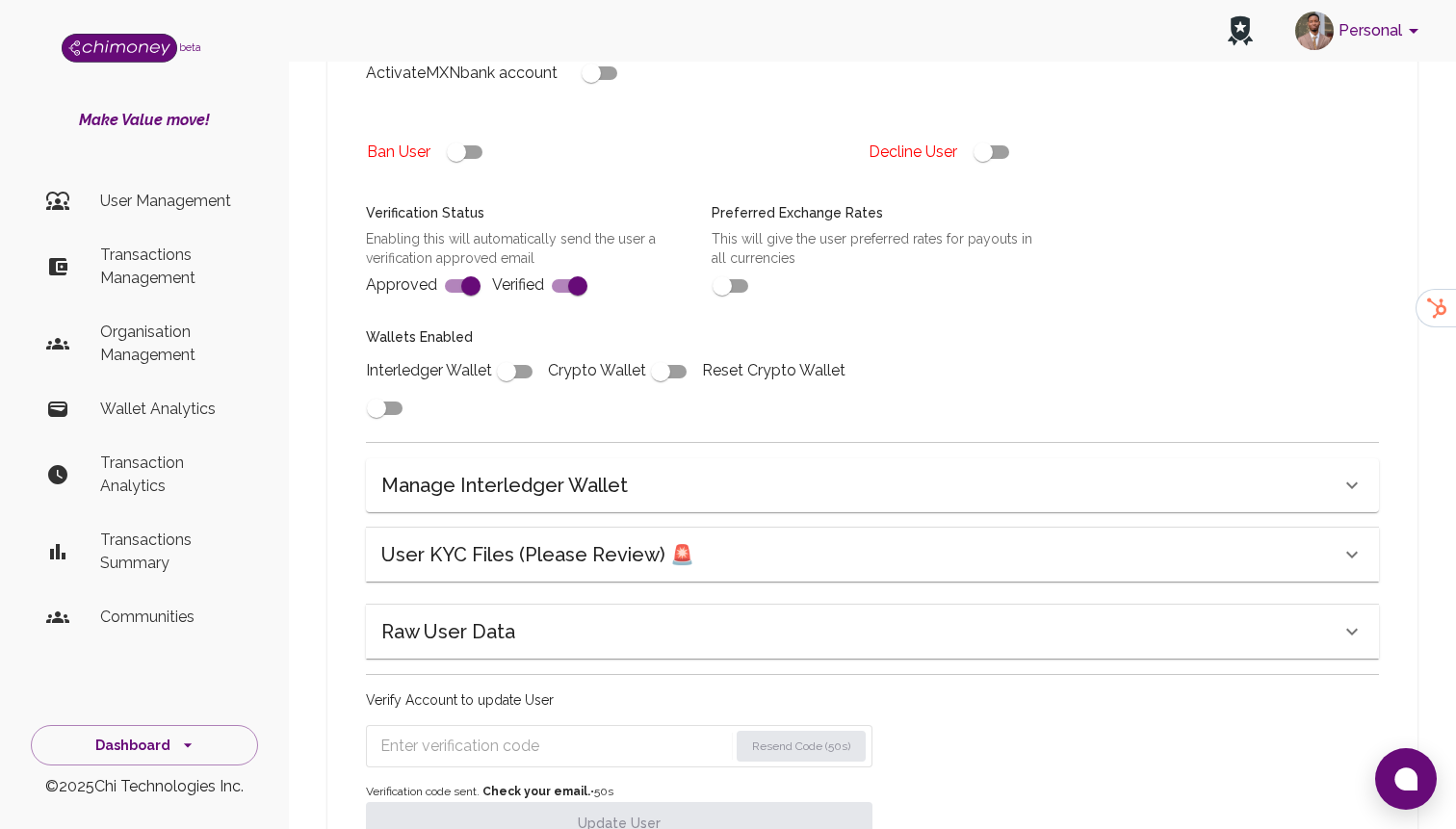
click at [467, 732] on input "Enter verification code" at bounding box center [554, 746] width 348 height 31
paste input "5245"
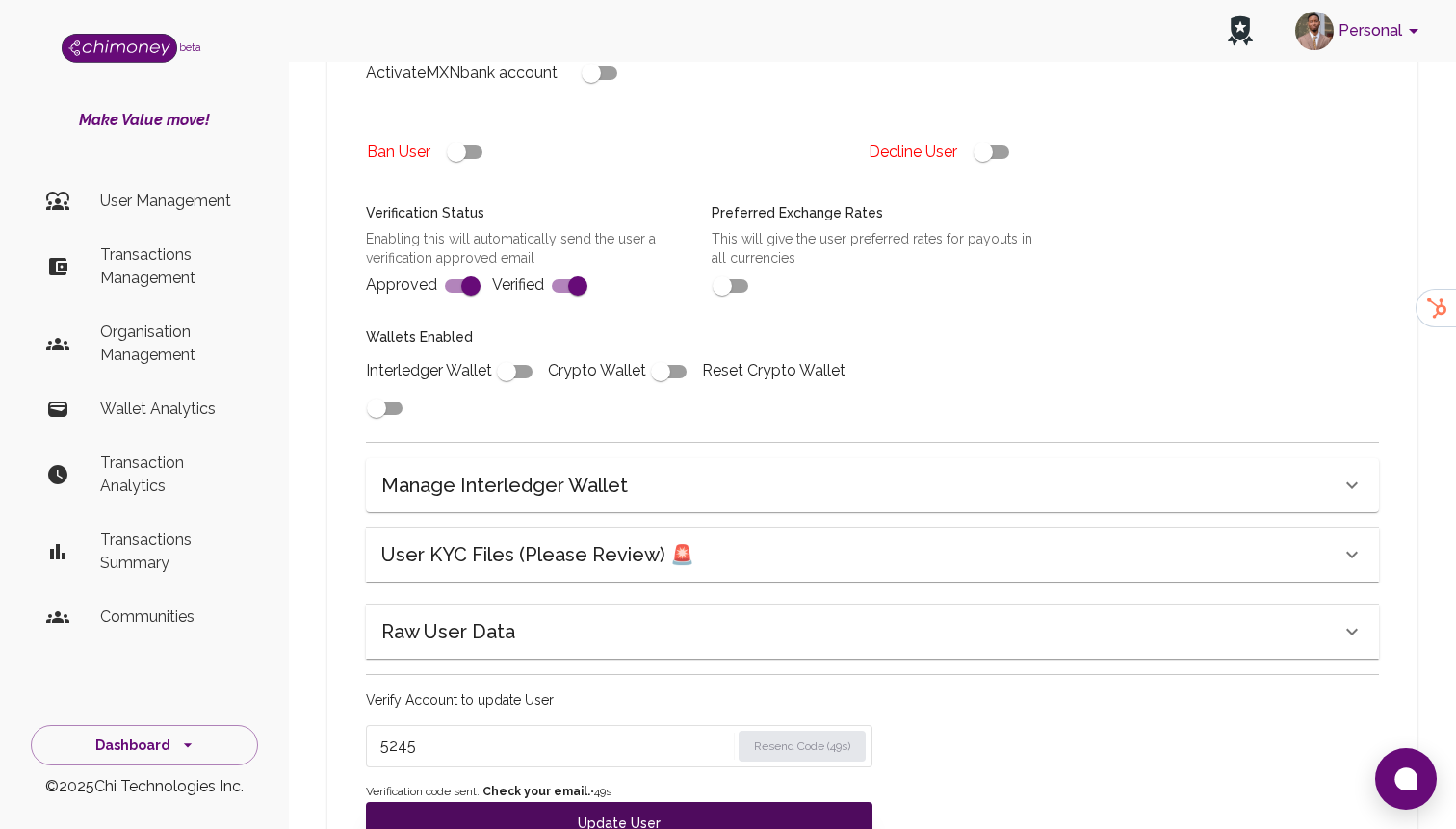
type input "5245"
click at [471, 802] on button "Update User" at bounding box center [619, 823] width 507 height 42
